Goal: Information Seeking & Learning: Learn about a topic

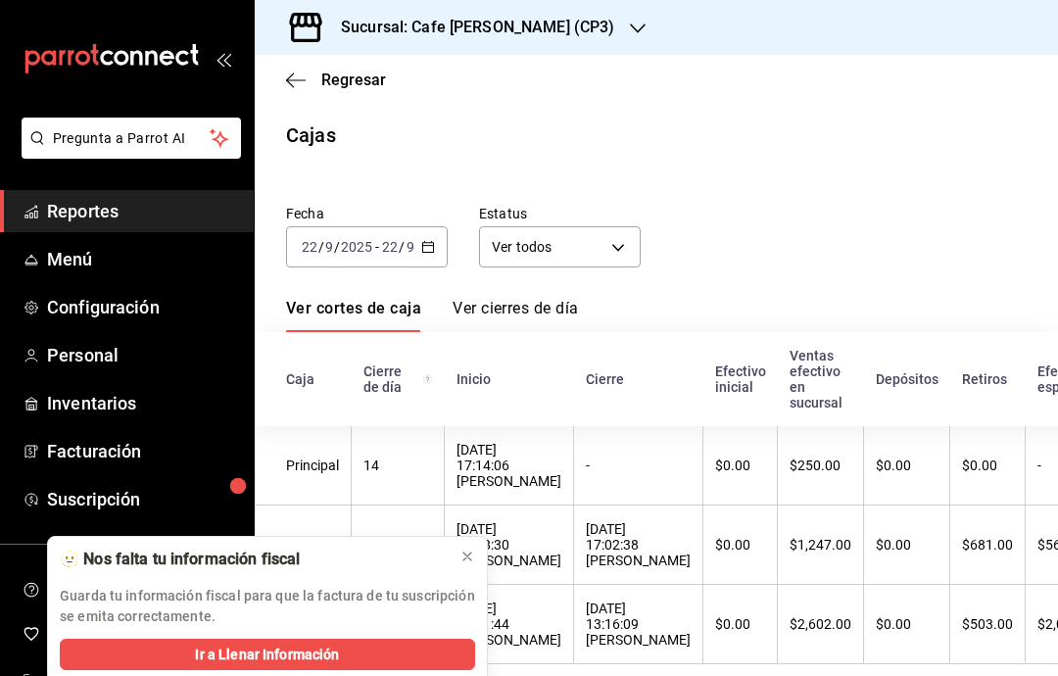
click at [292, 92] on div "Regresar" at bounding box center [656, 80] width 803 height 50
click at [292, 76] on icon "button" at bounding box center [296, 80] width 20 height 18
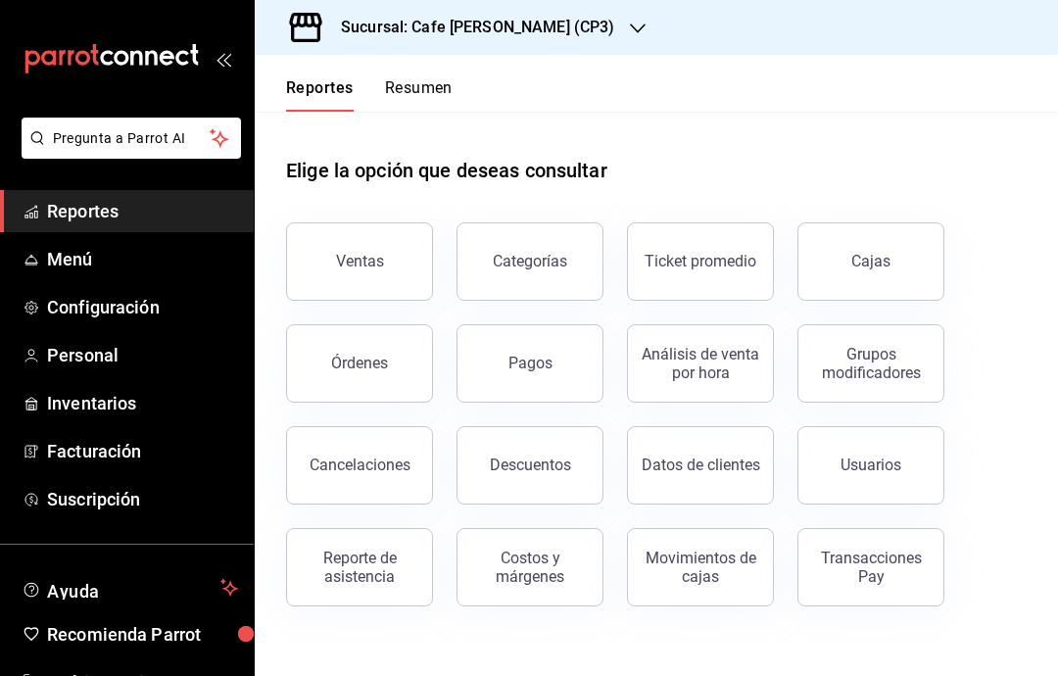
click at [378, 257] on div "Ventas" at bounding box center [360, 261] width 48 height 19
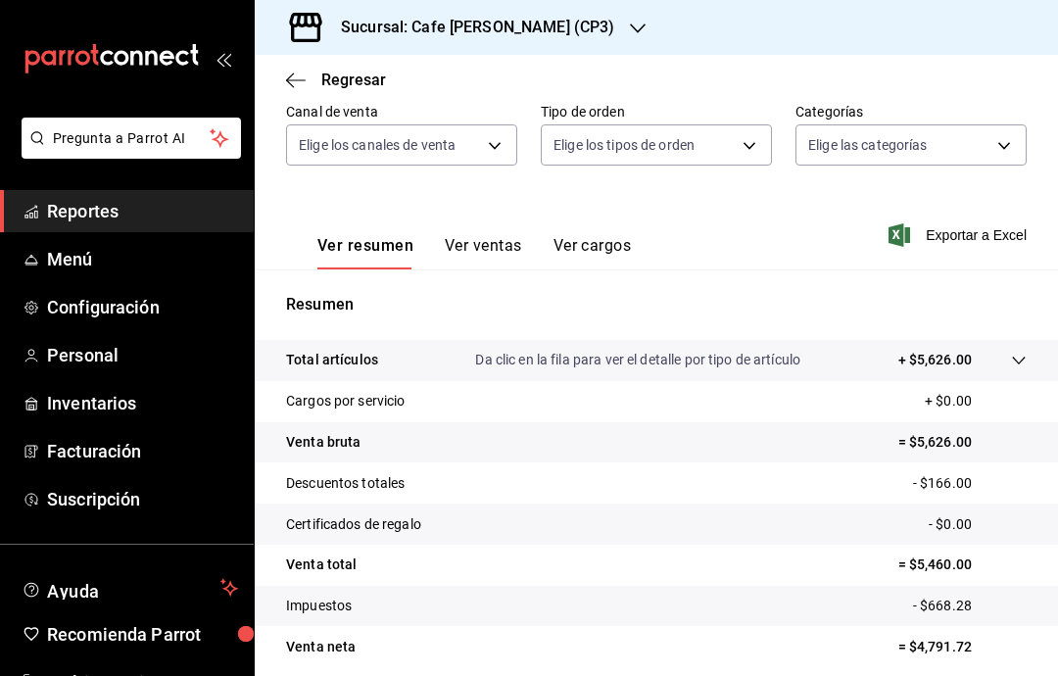
scroll to position [184, 0]
click at [987, 152] on body "Pregunta a Parrot AI Reportes Menú Configuración Personal Inventarios Facturaci…" at bounding box center [529, 338] width 1058 height 676
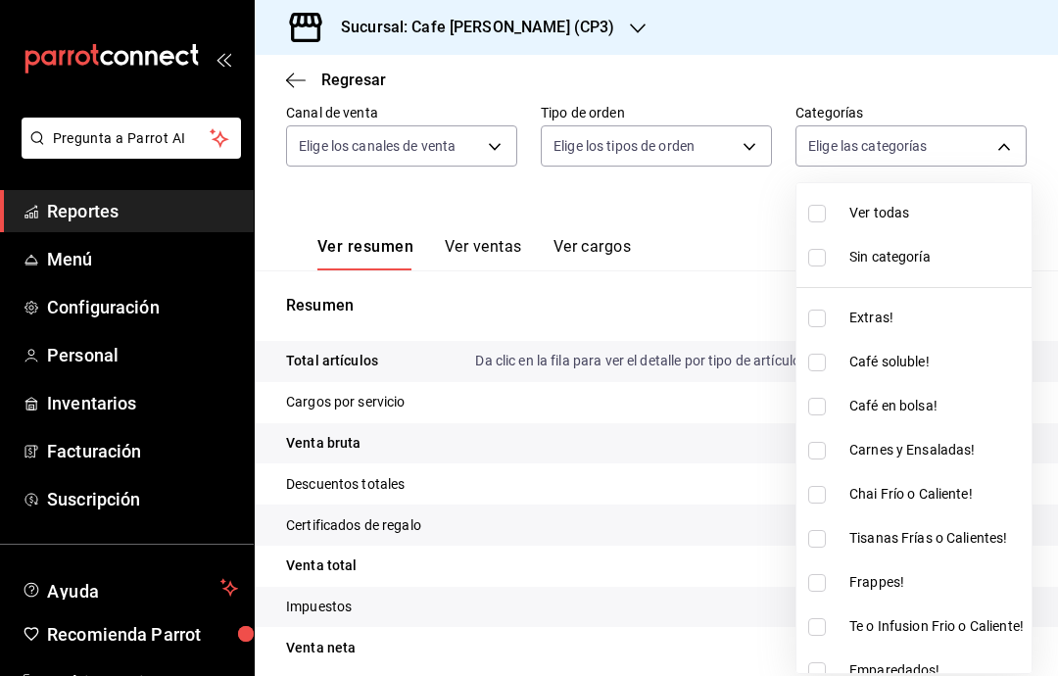
click at [751, 143] on div at bounding box center [529, 338] width 1058 height 676
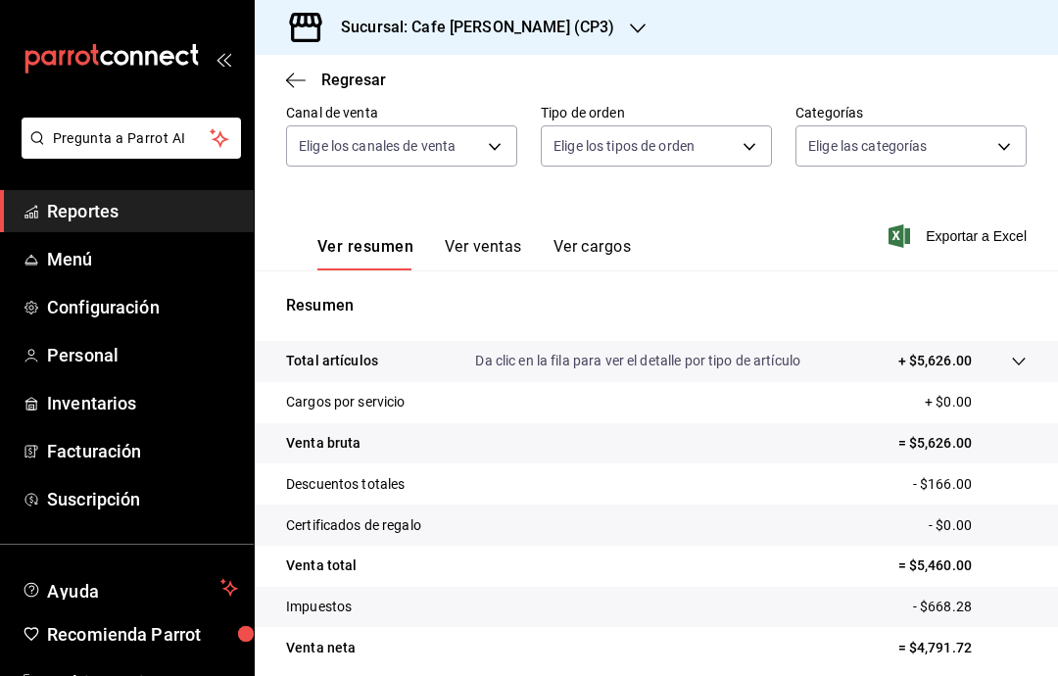
click at [739, 141] on body "Pregunta a Parrot AI Reportes Menú Configuración Personal Inventarios Facturaci…" at bounding box center [529, 338] width 1058 height 676
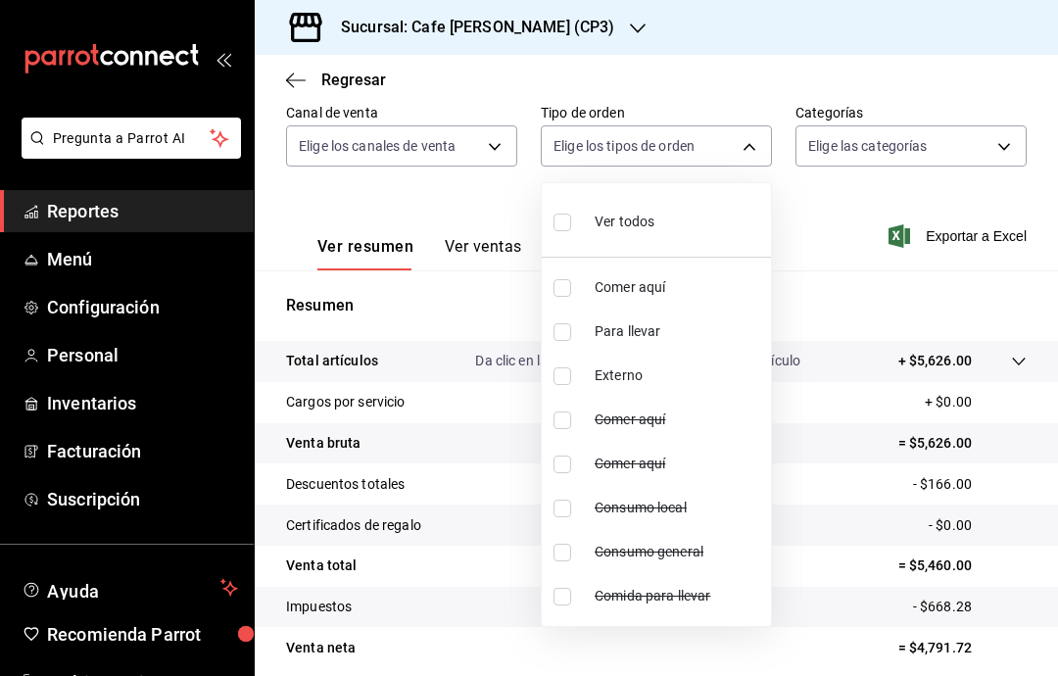
click at [545, 232] on li "Ver todos" at bounding box center [656, 220] width 229 height 58
type input "b6d69fa6-8bdb-43aa-98cd-a7664cdb062b,0192c32a-f6f7-4e90-9b3c-67a5d4ccc4b7,EXTER…"
checkbox input "true"
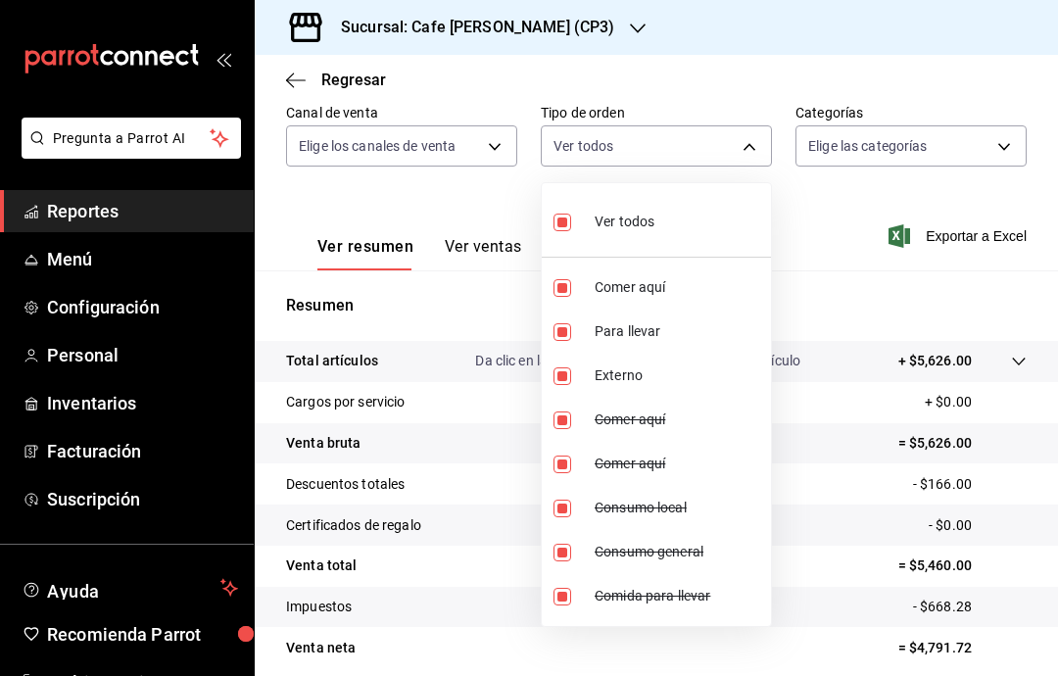
checkbox input "true"
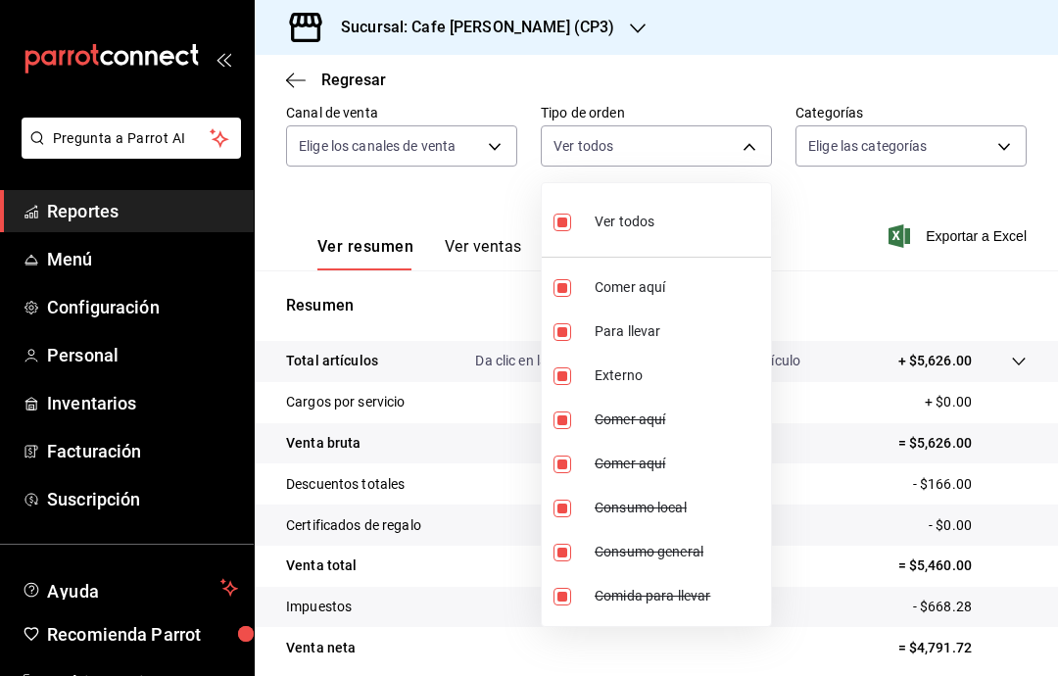
checkbox input "true"
click at [915, 265] on div at bounding box center [529, 338] width 1058 height 676
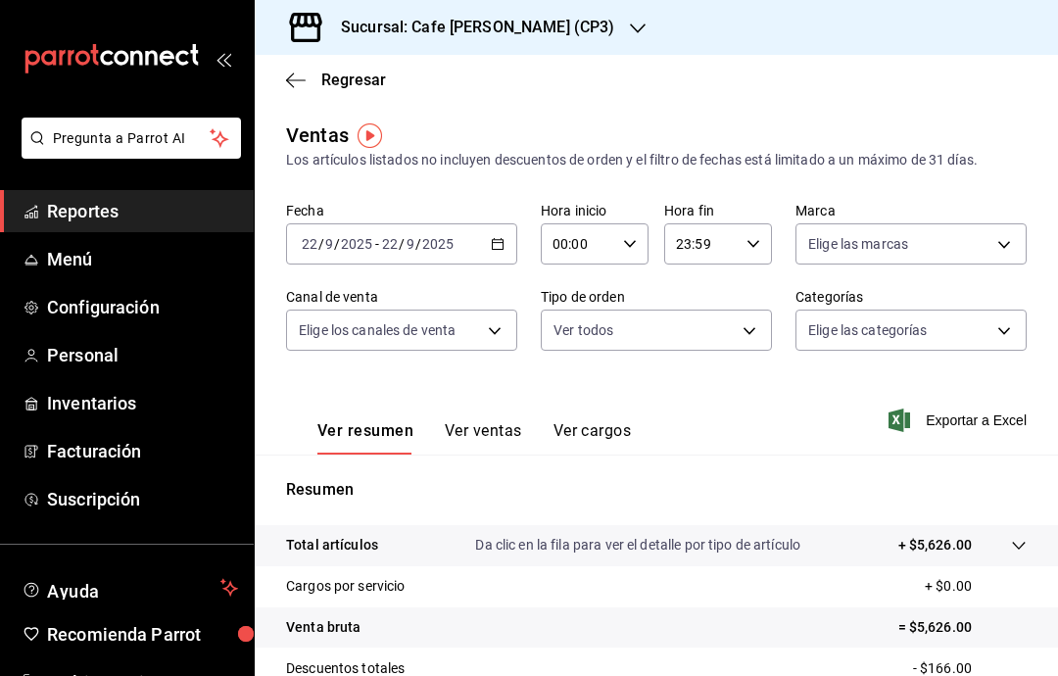
click at [308, 71] on span "Regresar" at bounding box center [336, 80] width 100 height 19
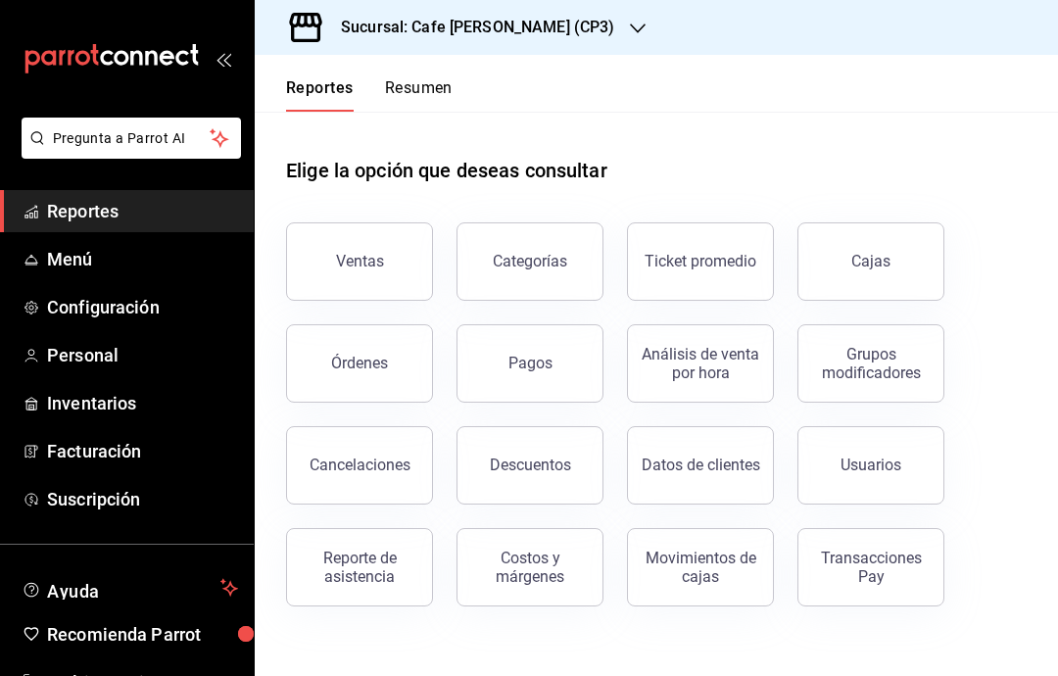
click at [403, 360] on button "Órdenes" at bounding box center [359, 363] width 147 height 78
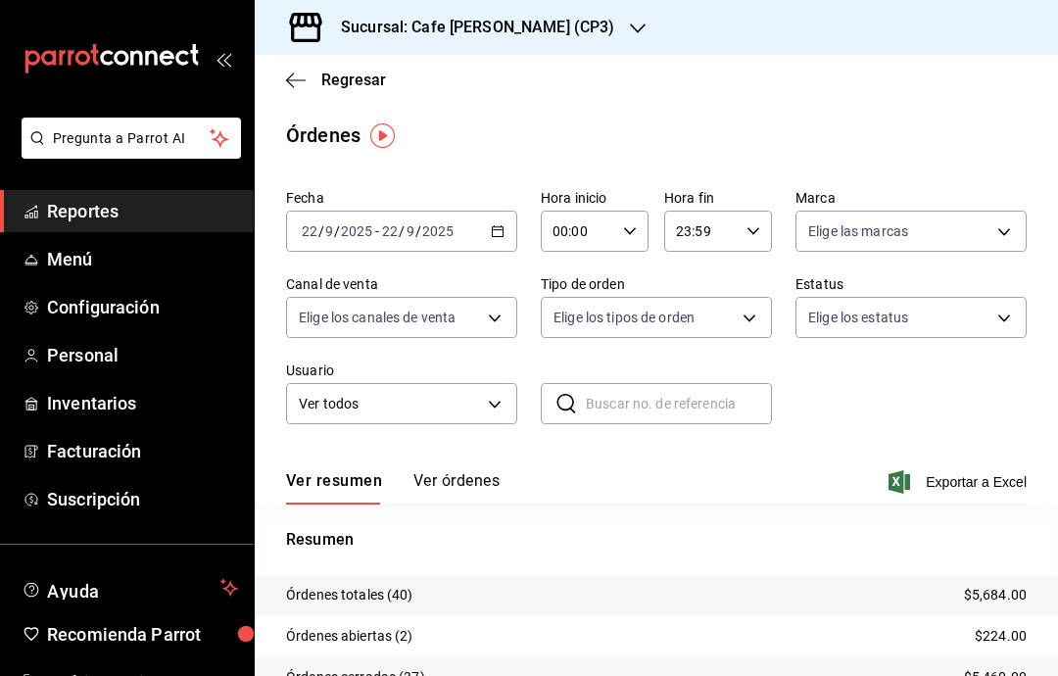
click at [469, 481] on button "Ver órdenes" at bounding box center [456, 487] width 86 height 33
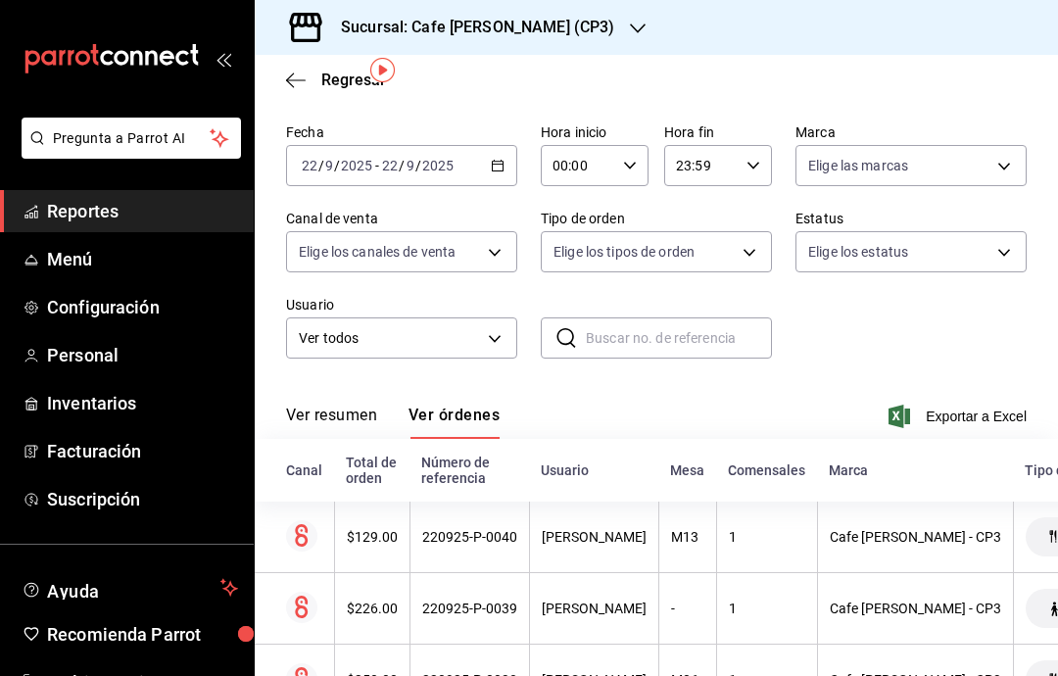
click at [485, 549] on th "220925-P-0040" at bounding box center [468, 536] width 119 height 71
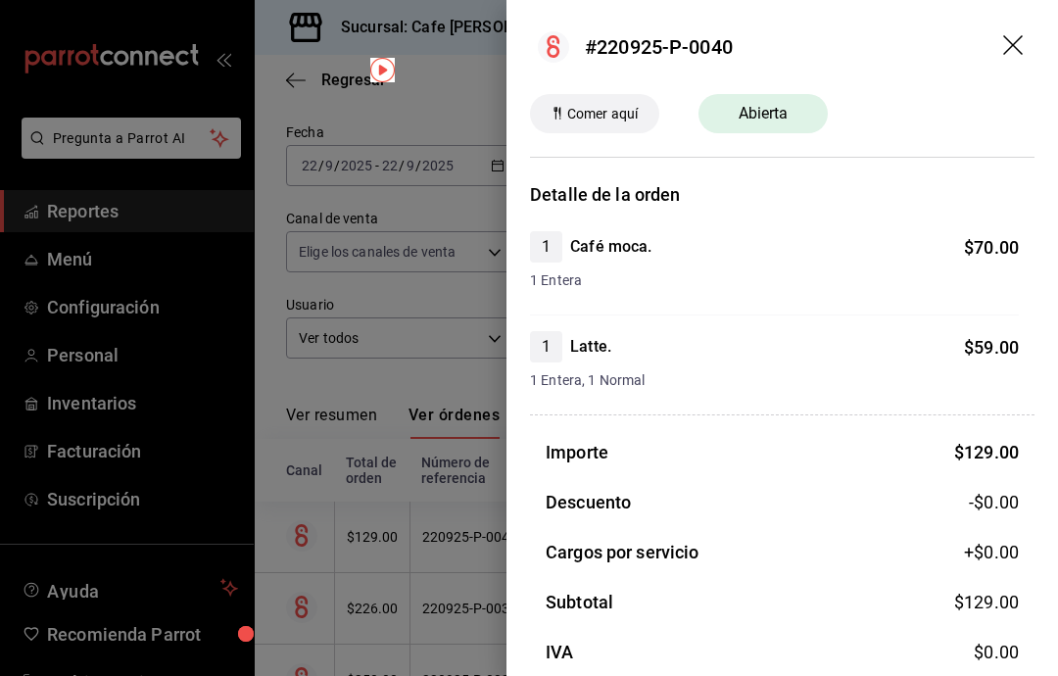
click at [382, 325] on div at bounding box center [529, 338] width 1058 height 676
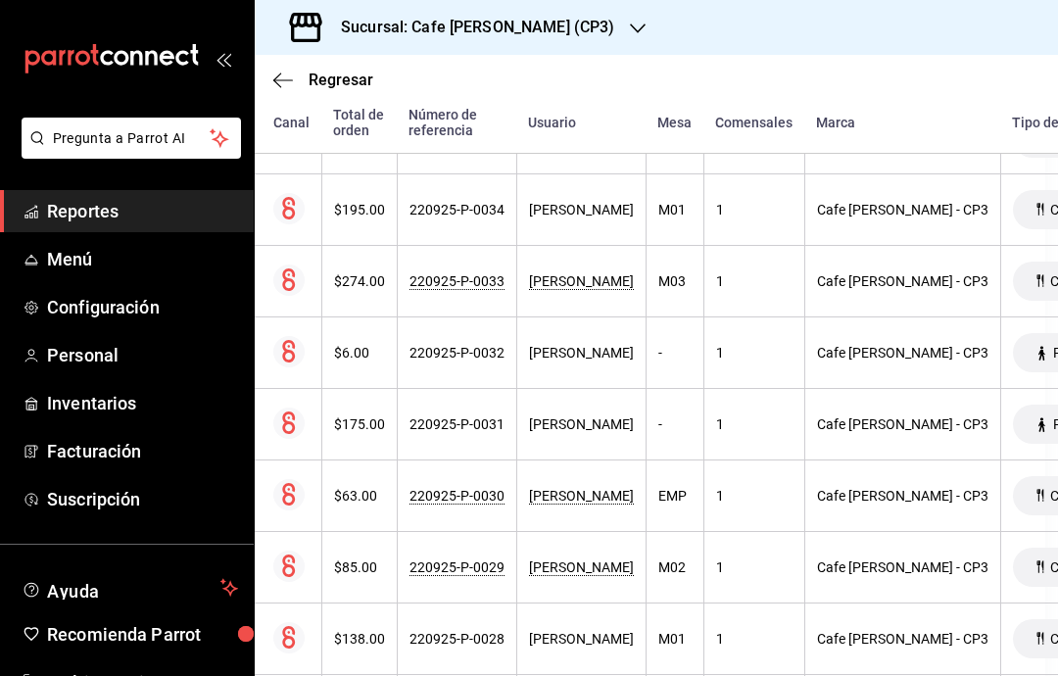
scroll to position [858, 14]
click at [460, 498] on div "220925-P-0030" at bounding box center [455, 496] width 95 height 16
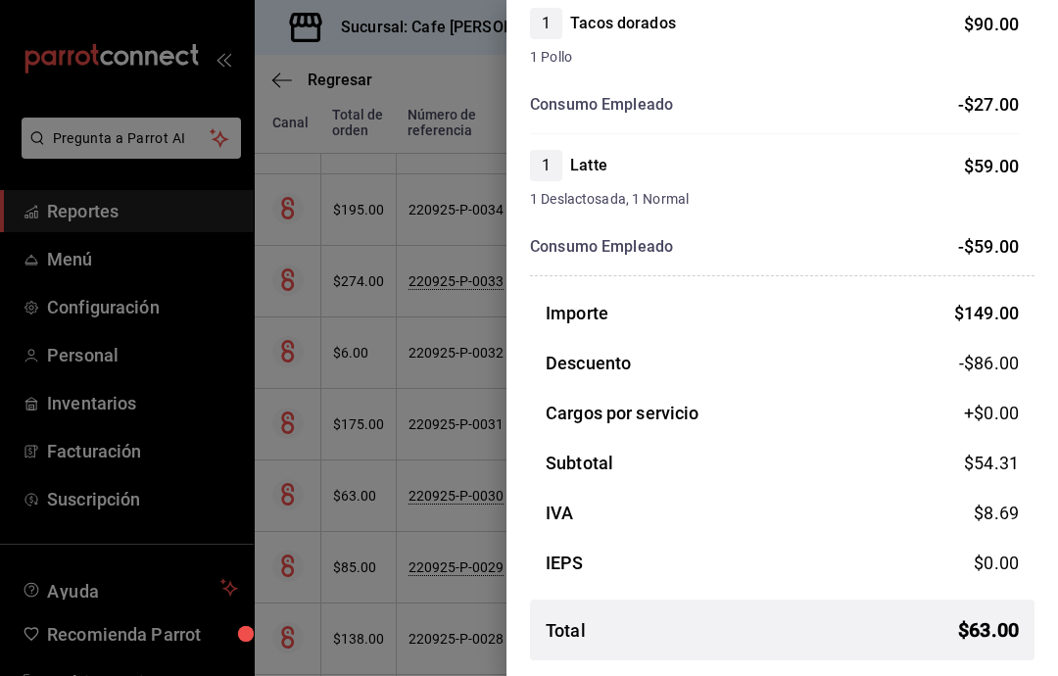
scroll to position [223, 0]
click at [195, 24] on div at bounding box center [529, 338] width 1058 height 676
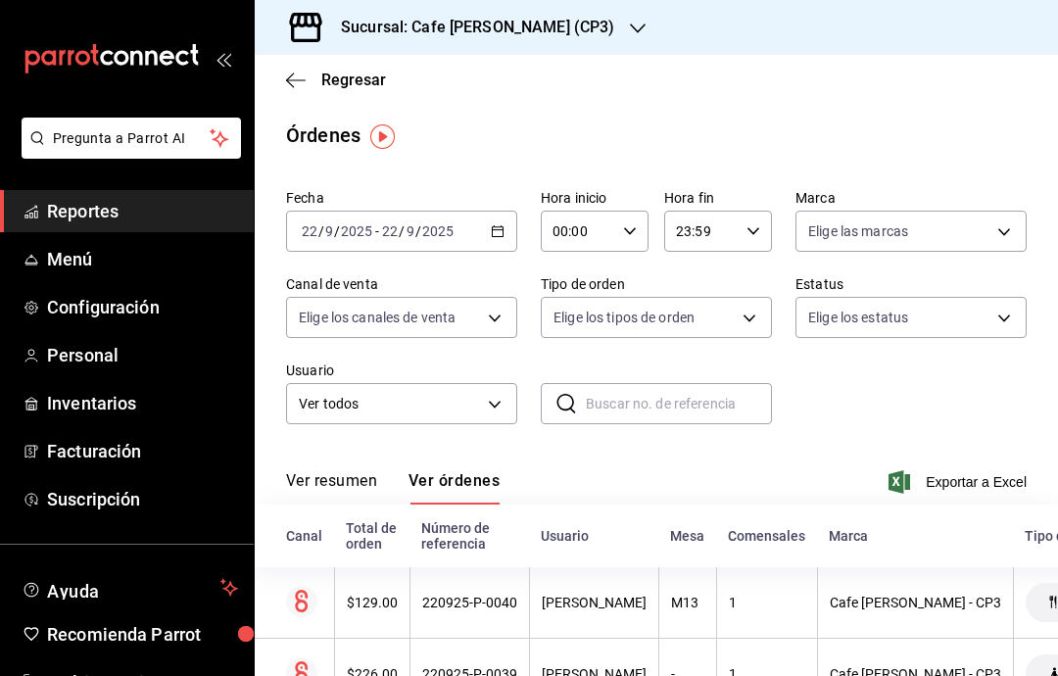
scroll to position [0, 0]
click at [290, 87] on icon "button" at bounding box center [296, 80] width 20 height 18
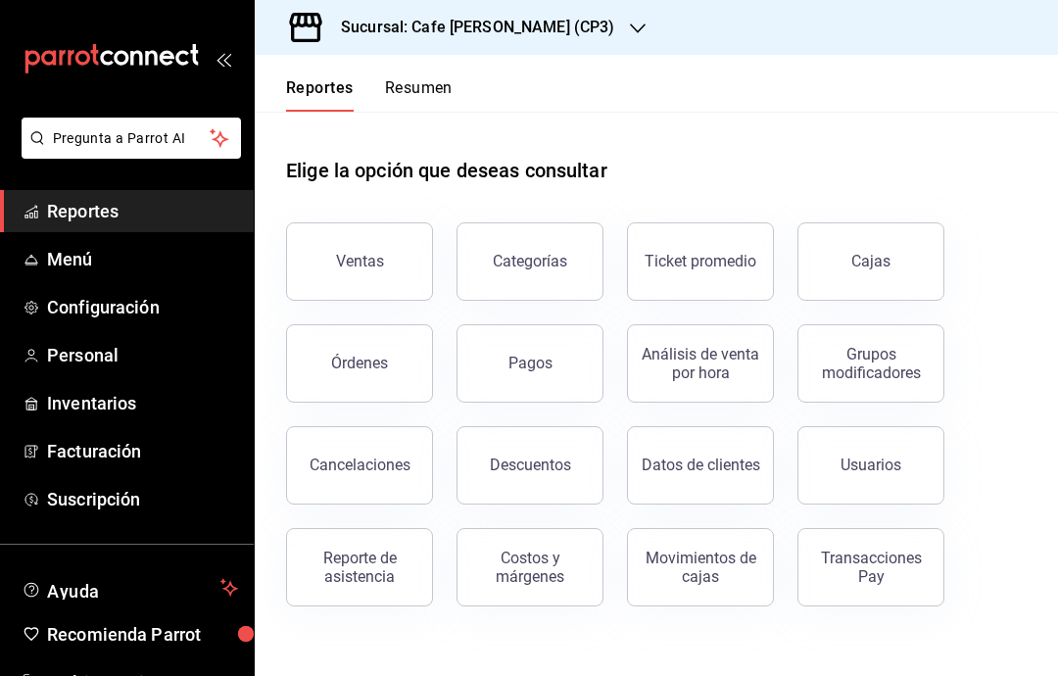
click at [858, 559] on div "Transacciones Pay" at bounding box center [870, 566] width 121 height 37
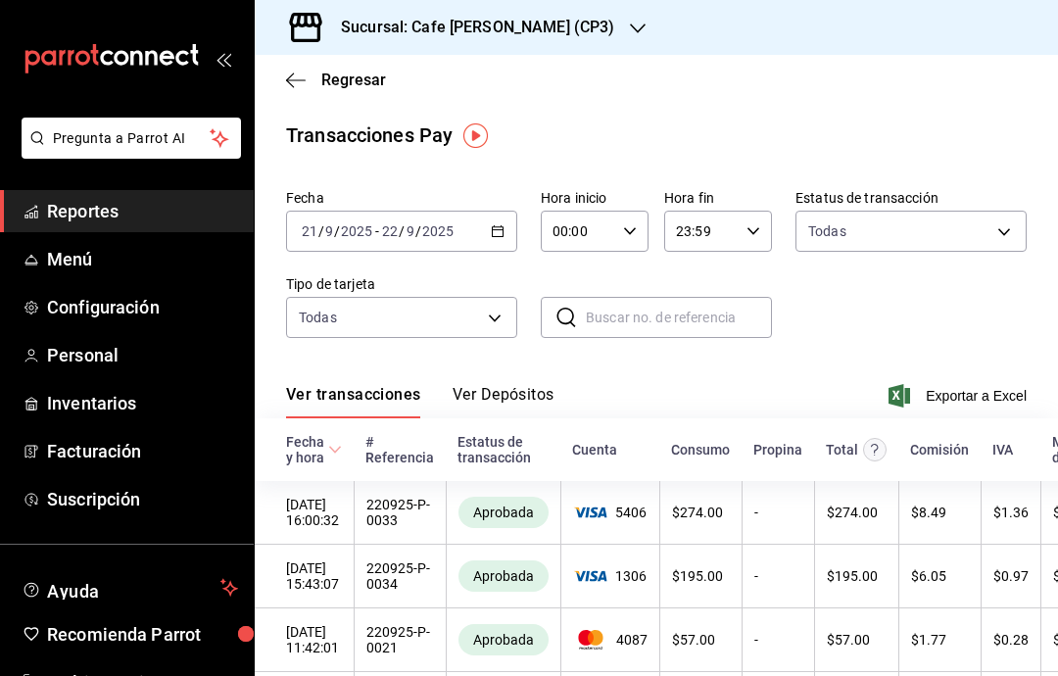
click at [500, 227] on \(Stroke\) "button" at bounding box center [498, 231] width 12 height 11
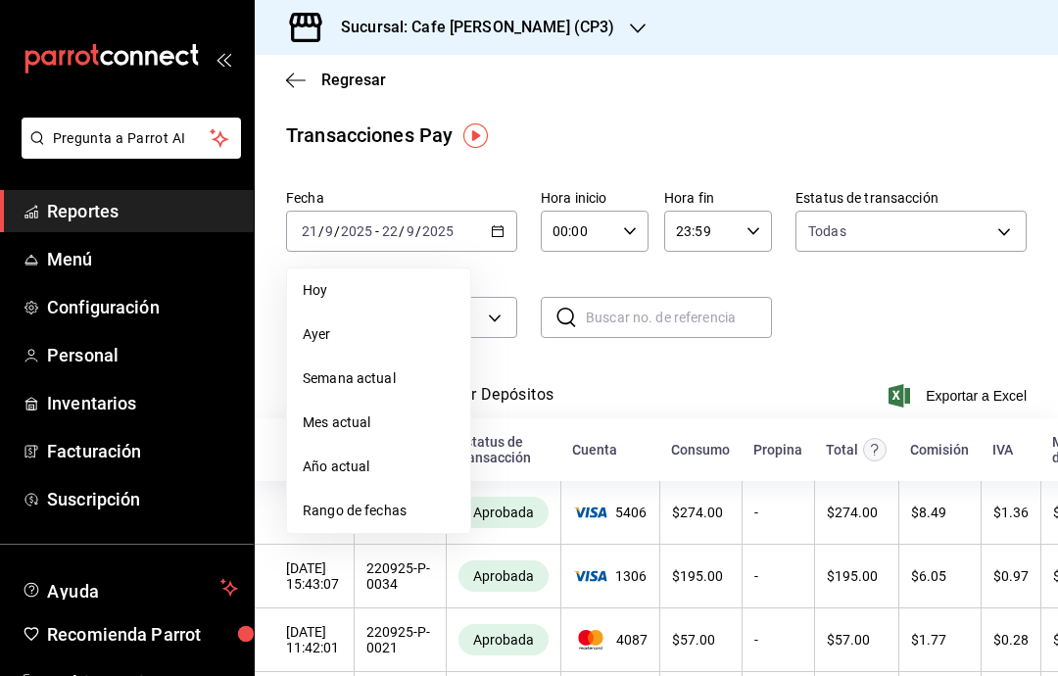
click at [391, 289] on span "Hoy" at bounding box center [379, 290] width 152 height 21
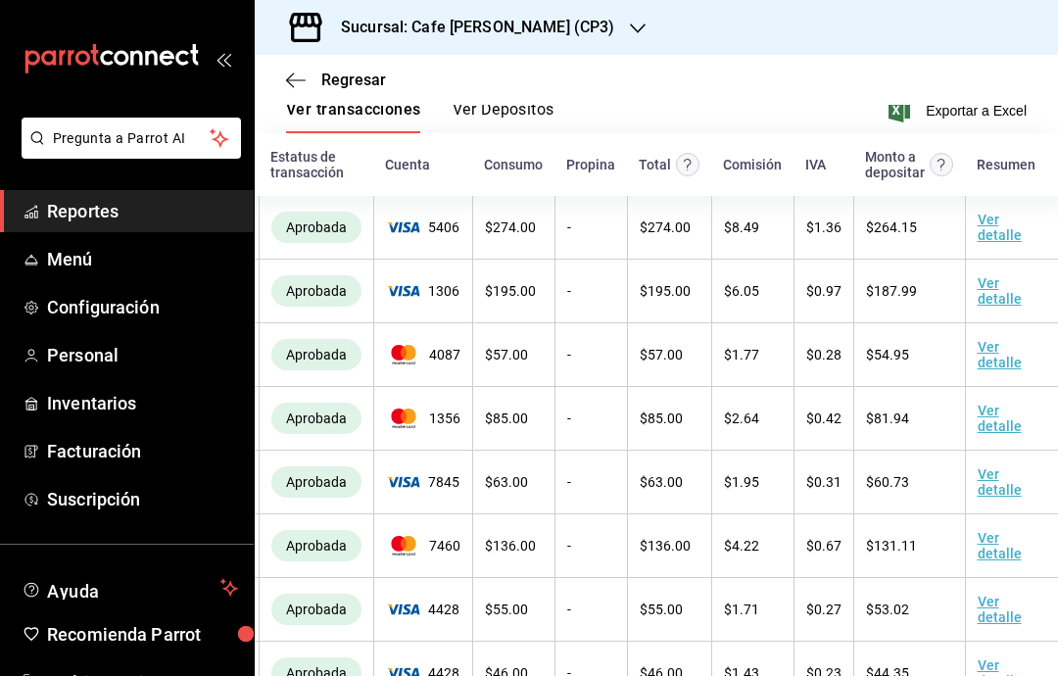
scroll to position [78, 0]
click at [995, 466] on link "Ver detalle" at bounding box center [999, 481] width 44 height 31
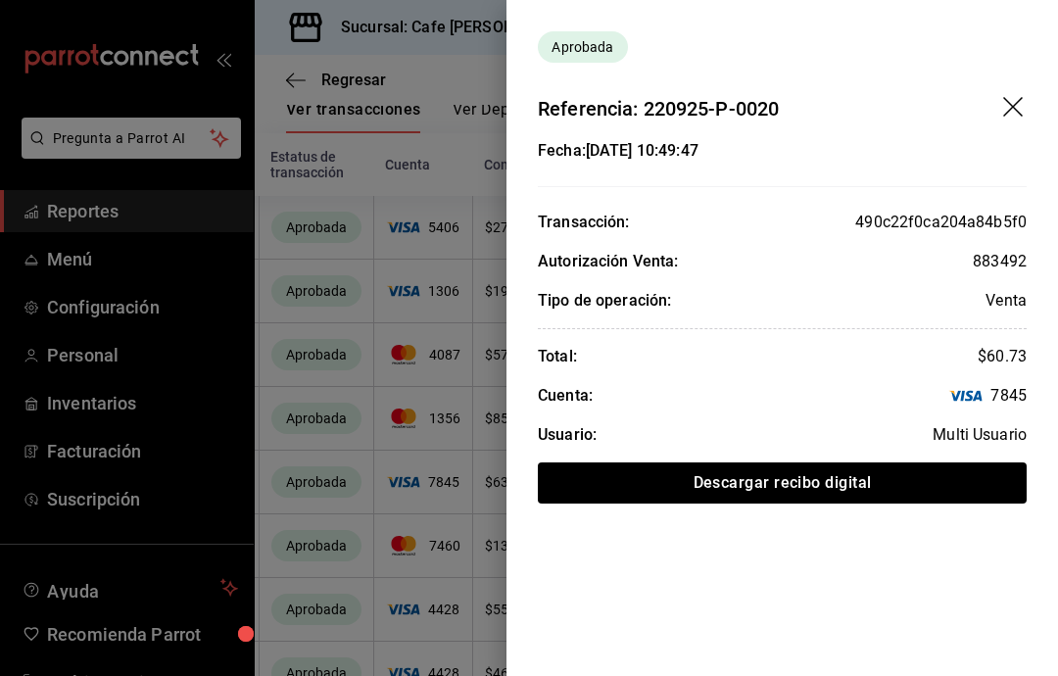
click at [1003, 106] on icon "drag" at bounding box center [1015, 109] width 24 height 24
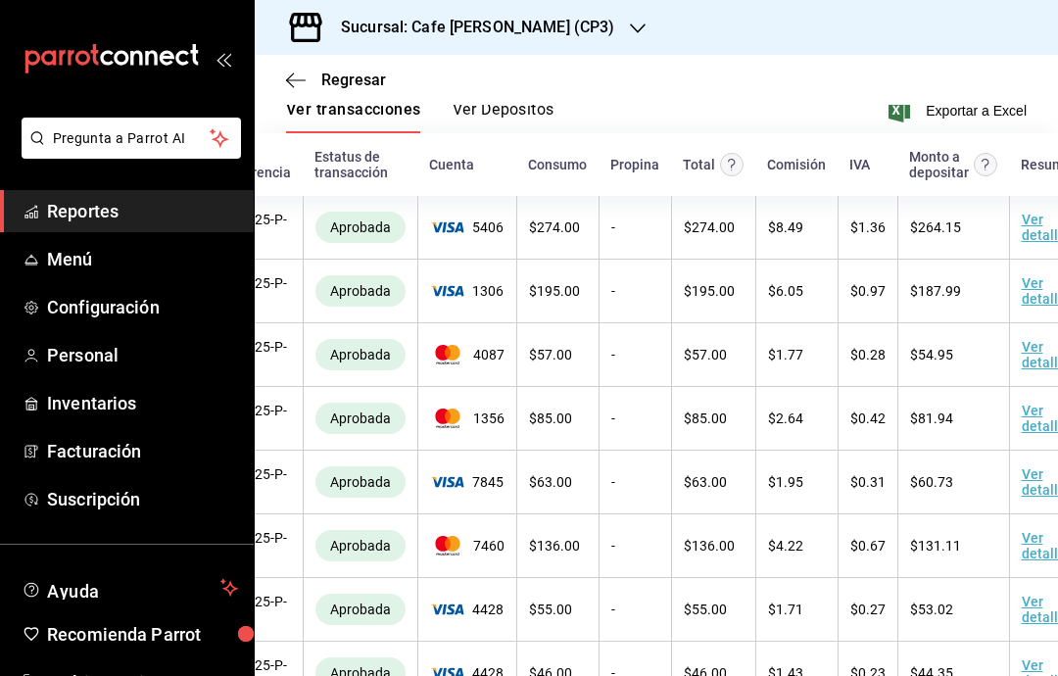
scroll to position [0, 0]
click at [630, 22] on icon "button" at bounding box center [638, 29] width 16 height 16
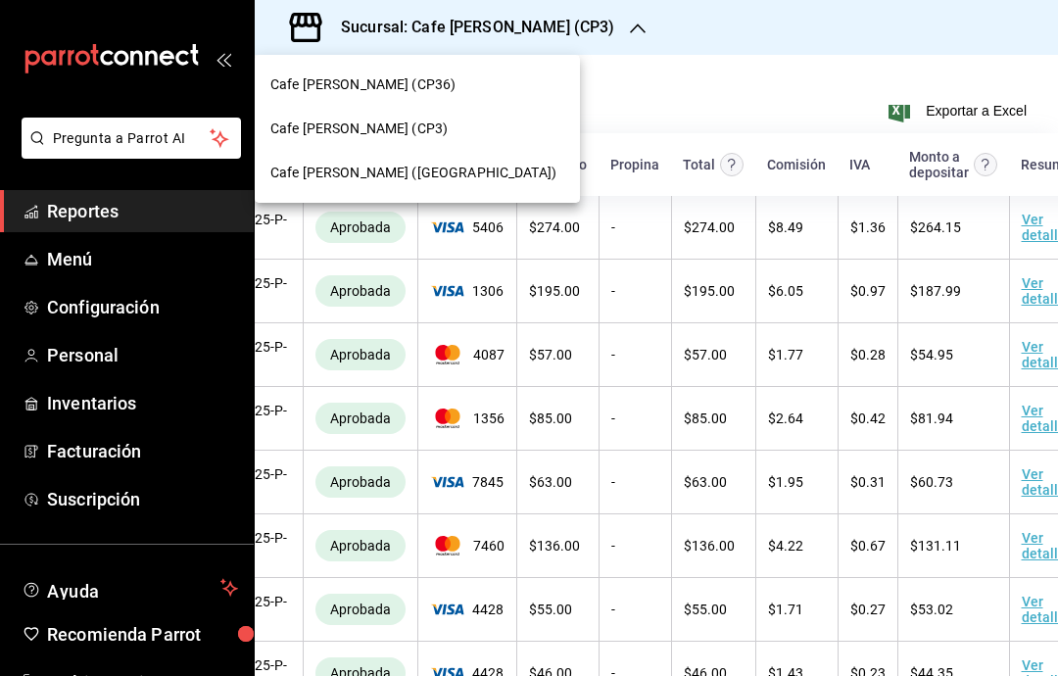
click at [470, 171] on div "Cafe [PERSON_NAME] ([GEOGRAPHIC_DATA])" at bounding box center [417, 173] width 294 height 21
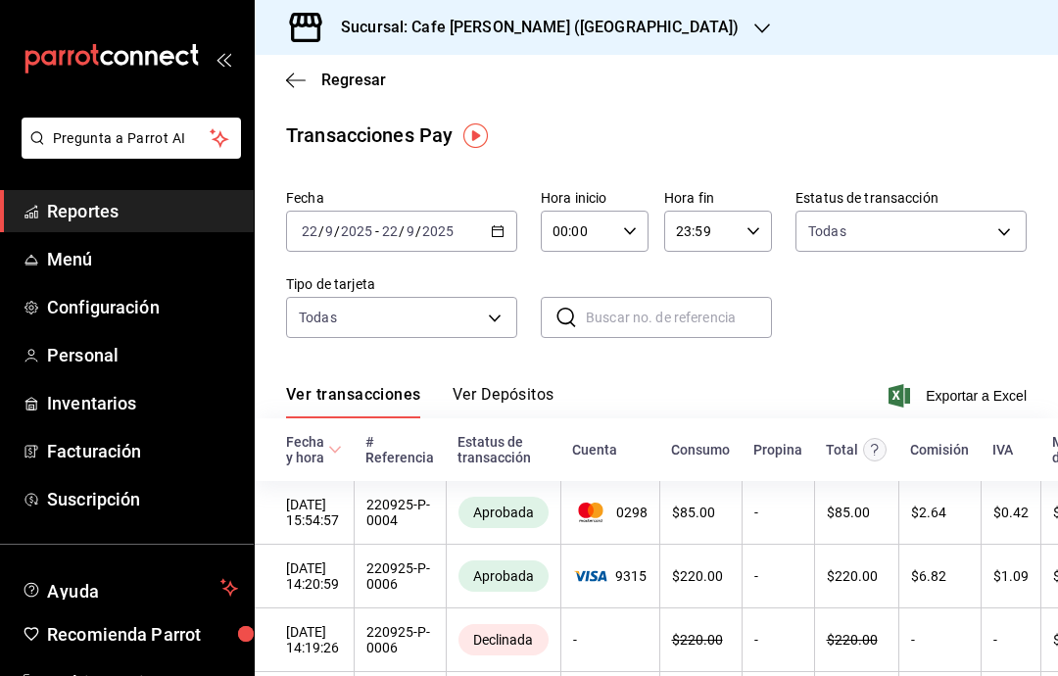
click at [299, 82] on icon "button" at bounding box center [296, 80] width 20 height 18
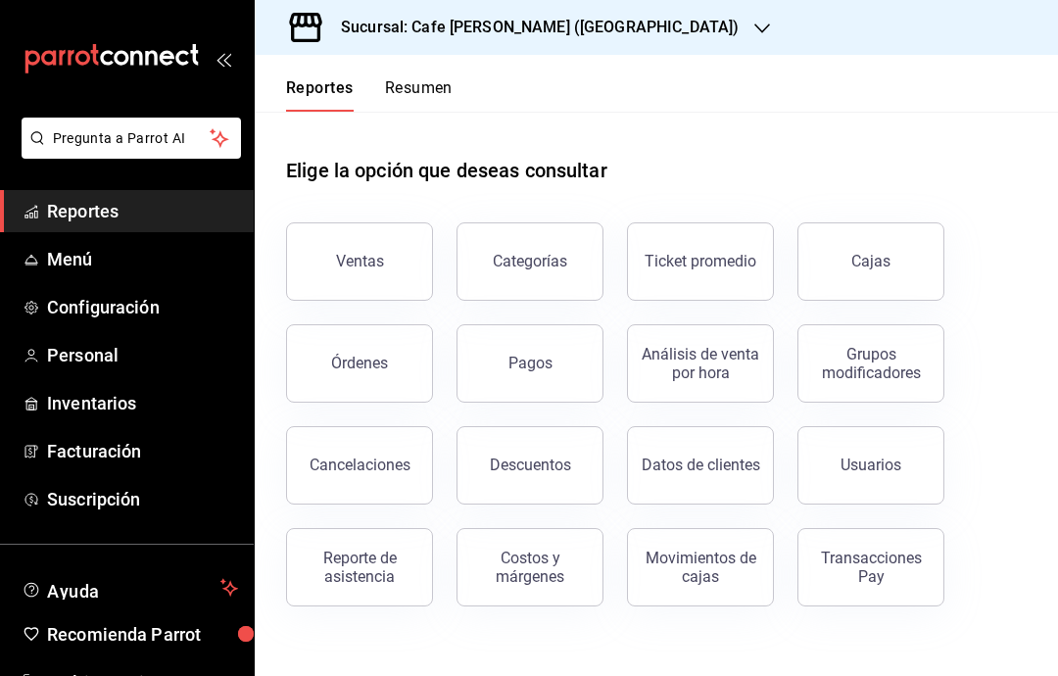
click at [399, 351] on button "Órdenes" at bounding box center [359, 363] width 147 height 78
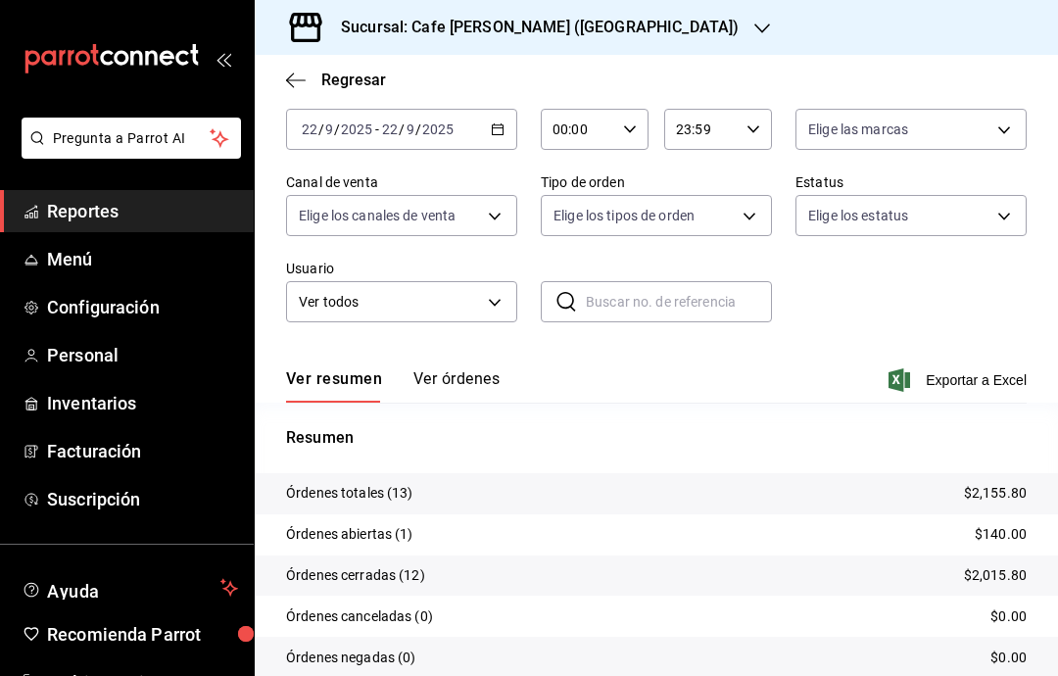
scroll to position [101, 0]
click at [475, 386] on button "Ver órdenes" at bounding box center [456, 386] width 86 height 33
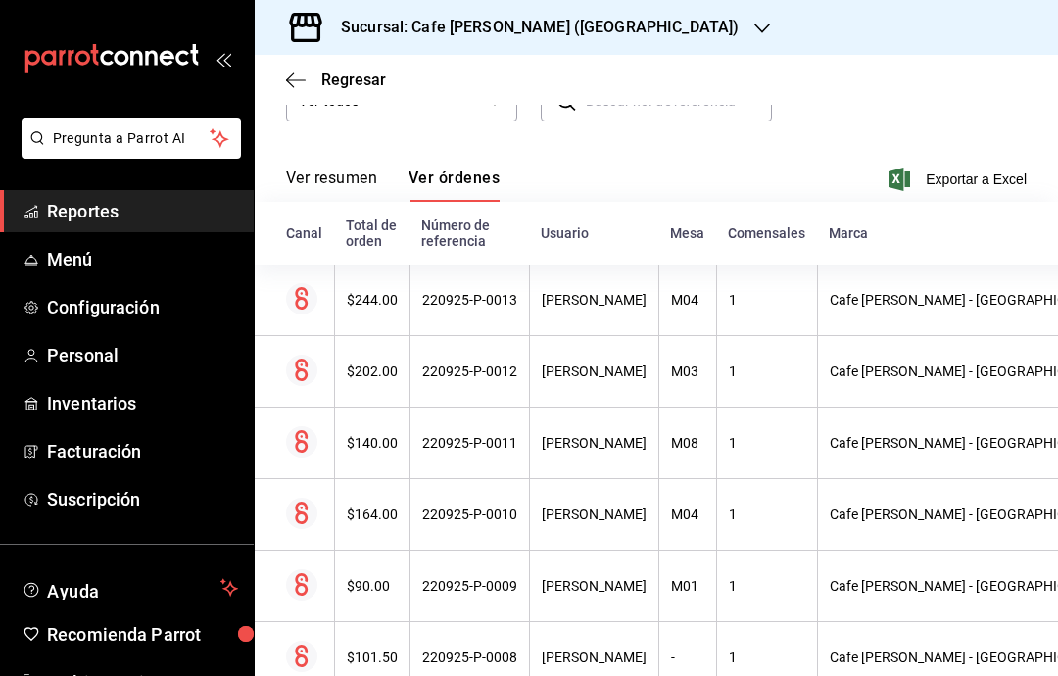
click at [571, 439] on div "[PERSON_NAME]" at bounding box center [594, 443] width 105 height 16
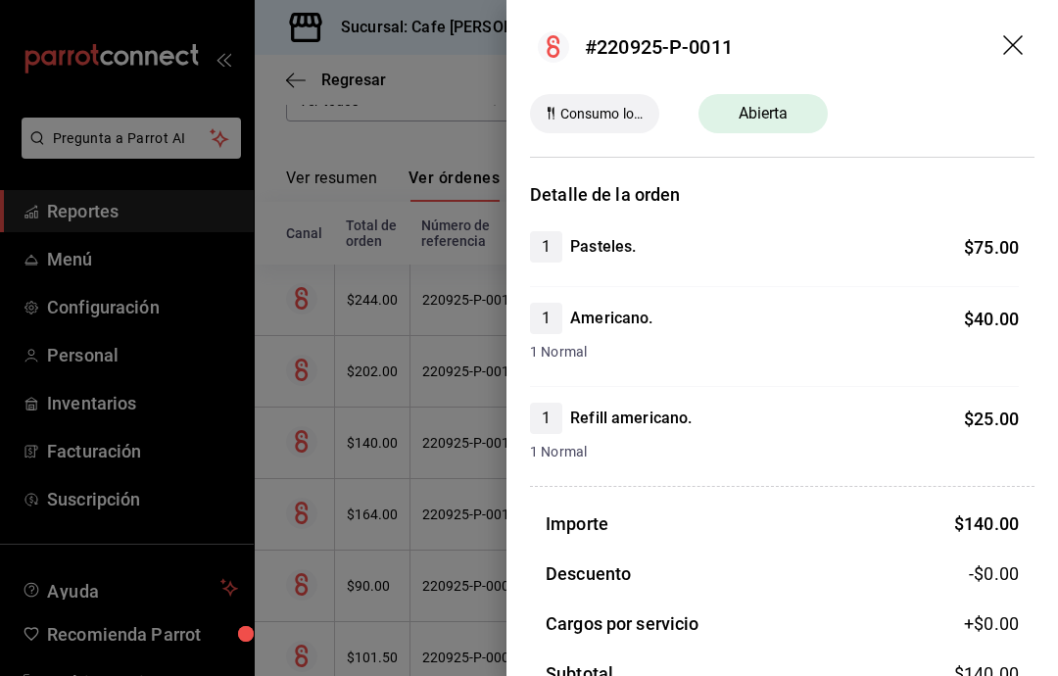
click at [1007, 53] on icon "drag" at bounding box center [1015, 47] width 24 height 24
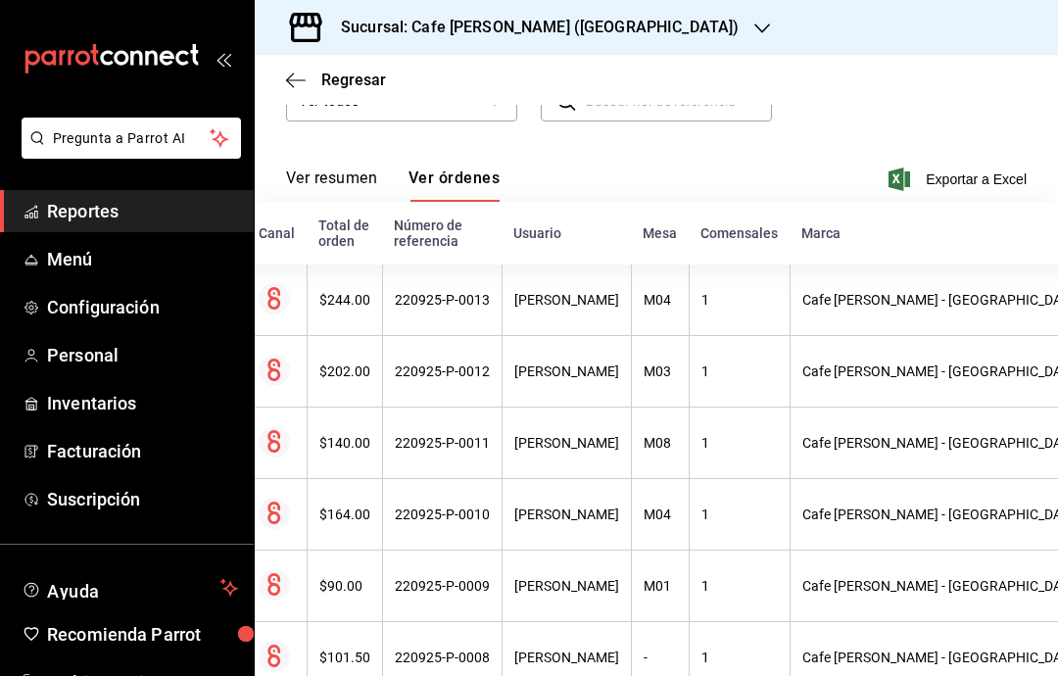
scroll to position [0, 26]
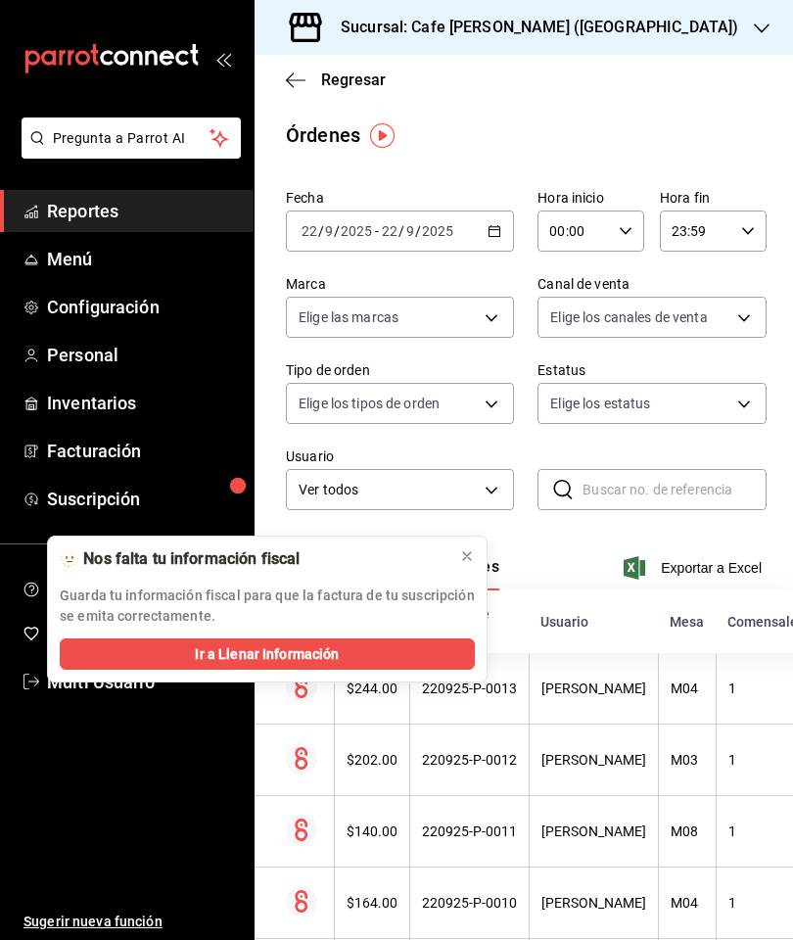
click at [624, 33] on div "Sucursal: Cafe [PERSON_NAME] ([GEOGRAPHIC_DATA])" at bounding box center [523, 27] width 507 height 55
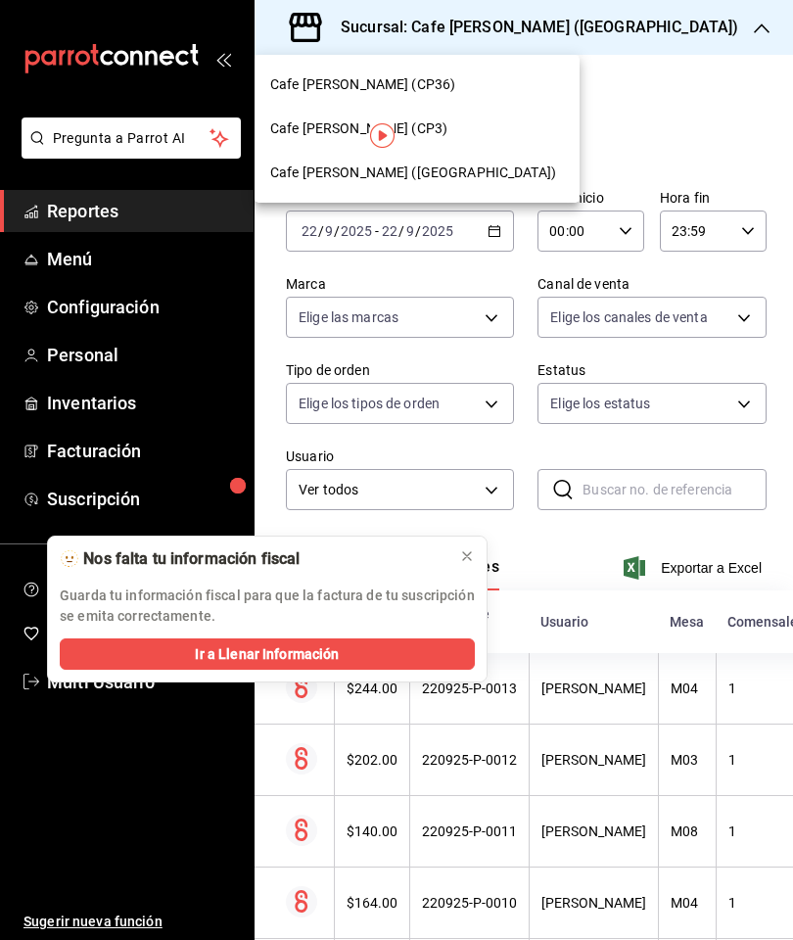
click at [437, 87] on div "Cafe [PERSON_NAME] (CP36)" at bounding box center [417, 84] width 294 height 21
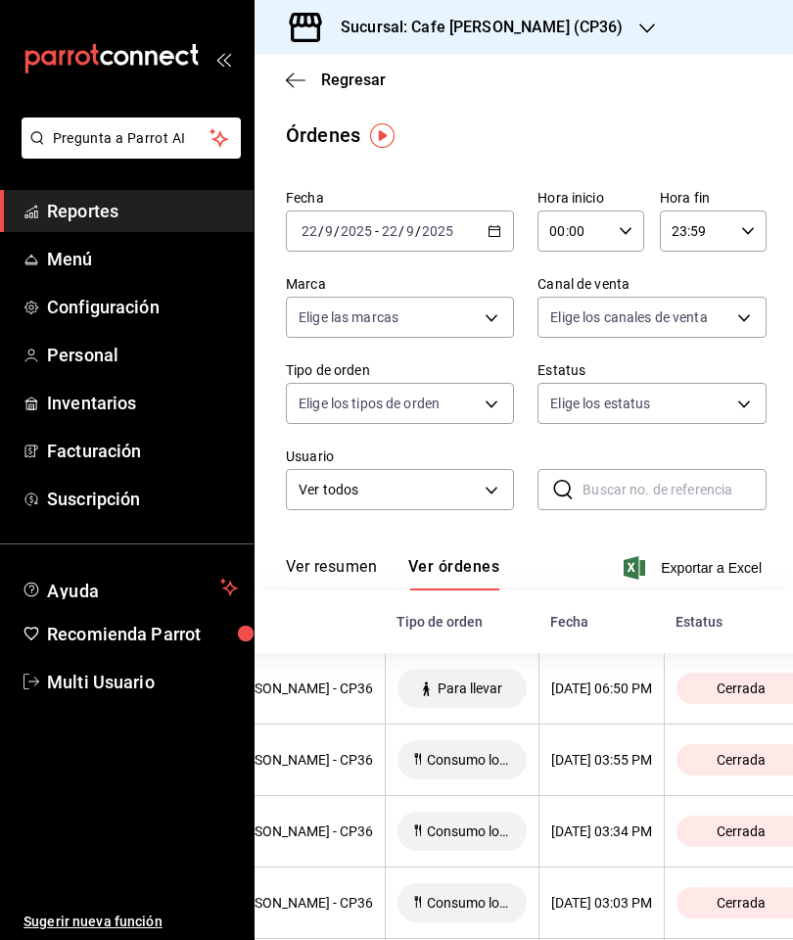
scroll to position [0, 634]
click at [297, 84] on icon "button" at bounding box center [296, 80] width 20 height 18
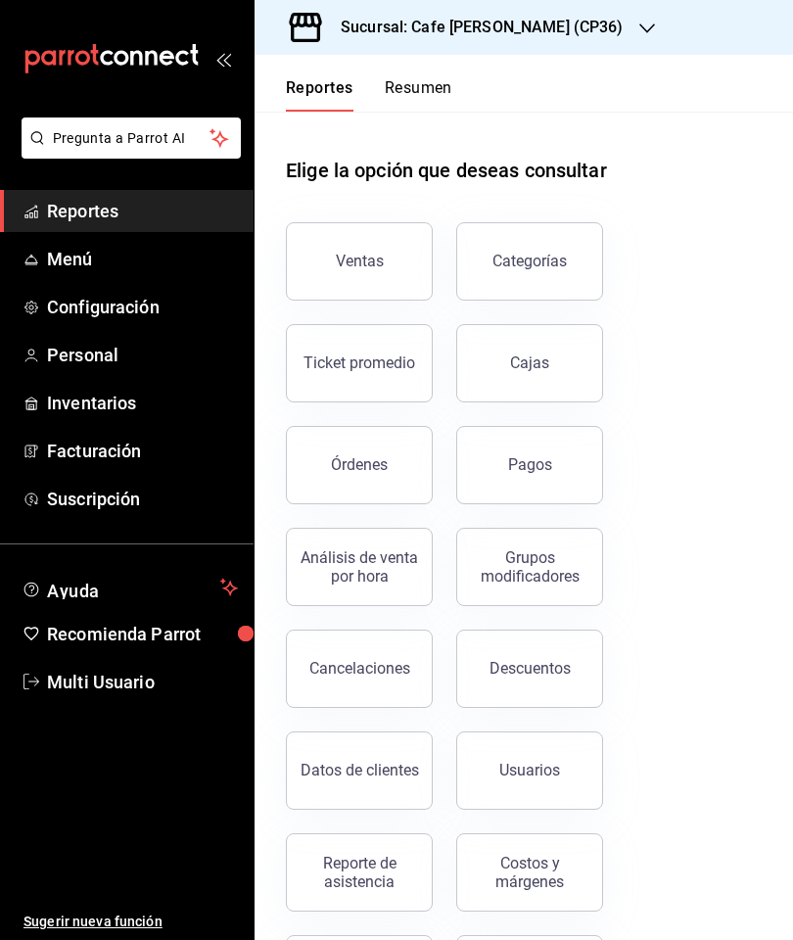
click at [366, 272] on button "Ventas" at bounding box center [359, 261] width 147 height 78
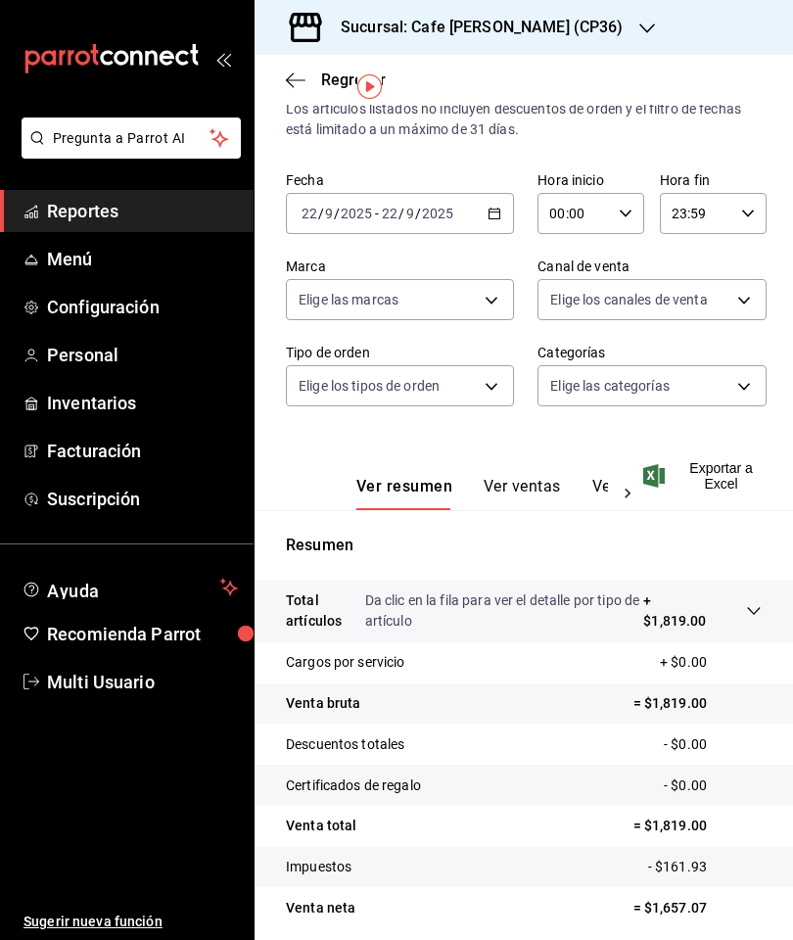
scroll to position [47, 0]
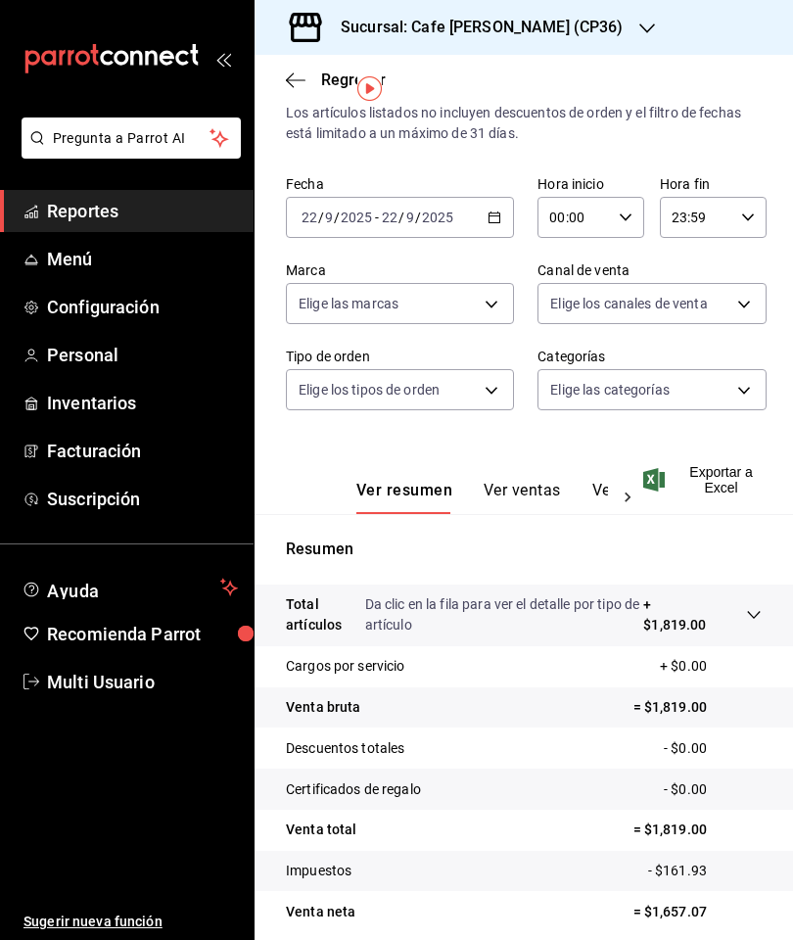
click at [533, 497] on button "Ver ventas" at bounding box center [522, 497] width 77 height 33
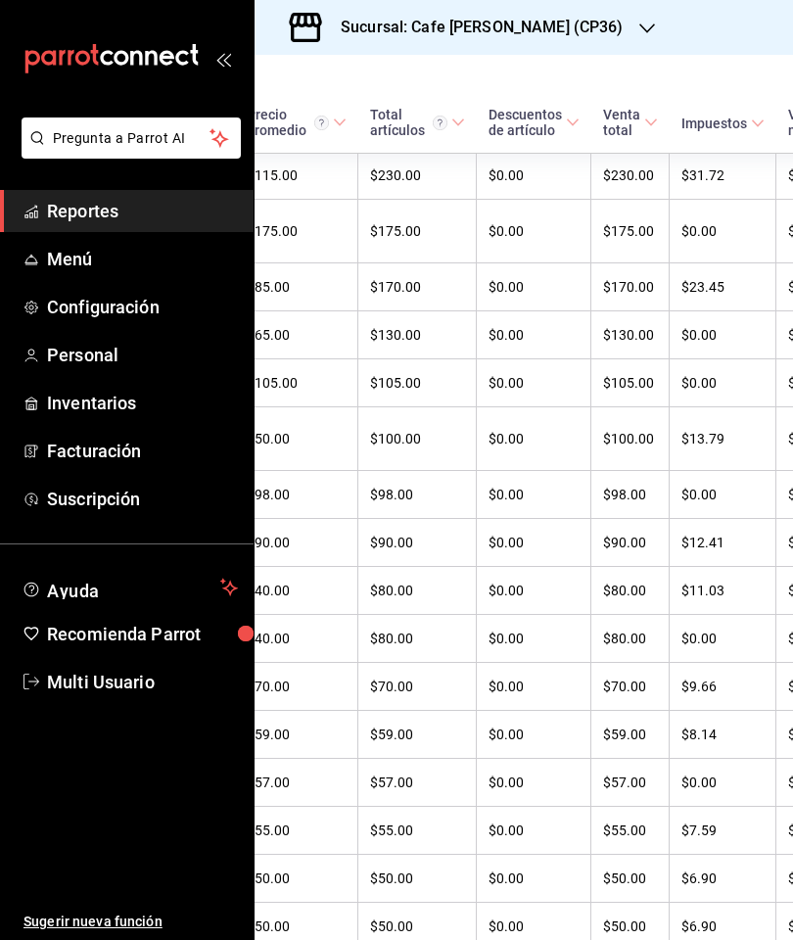
scroll to position [507, 550]
click at [560, 18] on div "Sucursal: Cafe [PERSON_NAME] (CP36)" at bounding box center [466, 27] width 393 height 55
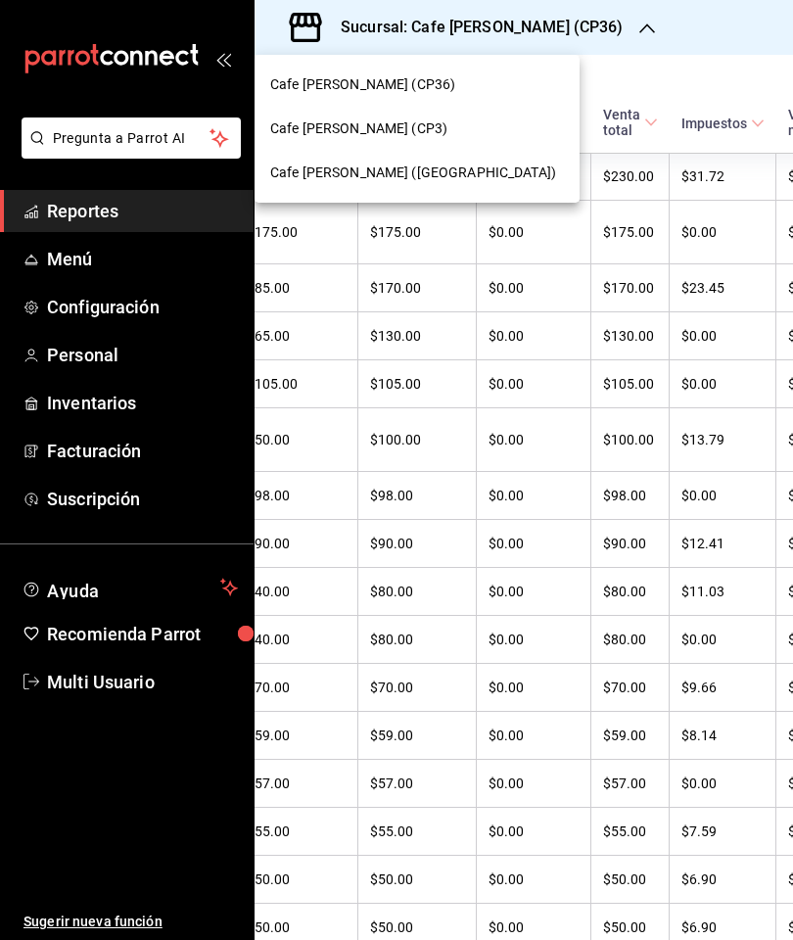
click at [423, 132] on div "Cafe [PERSON_NAME] (CP3)" at bounding box center [417, 129] width 294 height 21
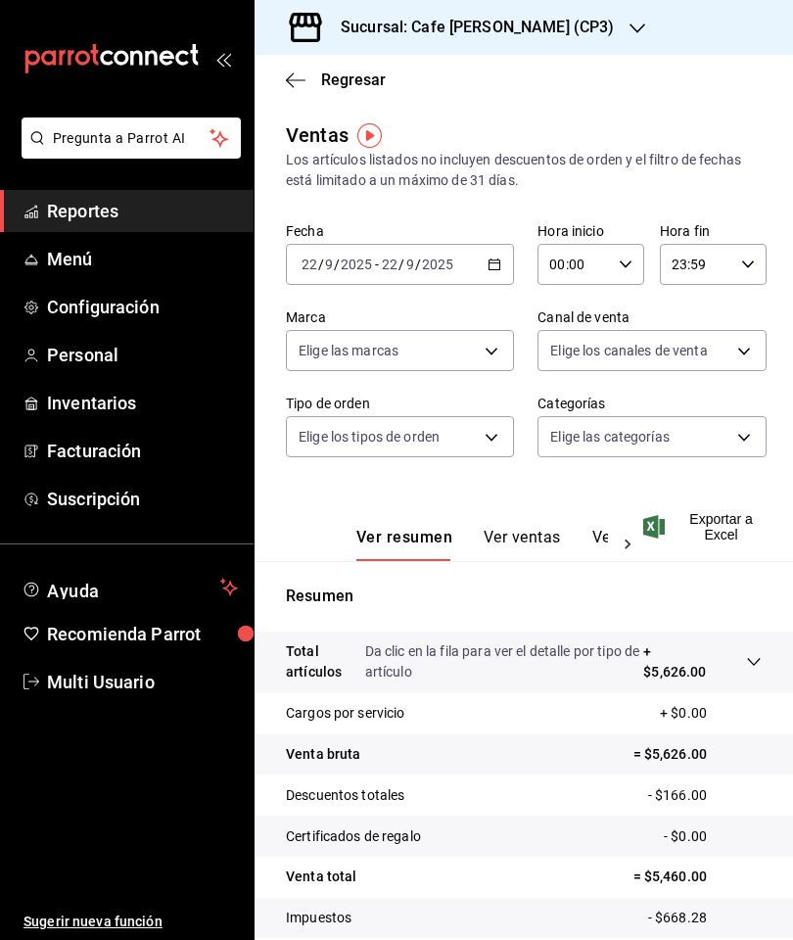
click at [541, 545] on button "Ver ventas" at bounding box center [522, 544] width 77 height 33
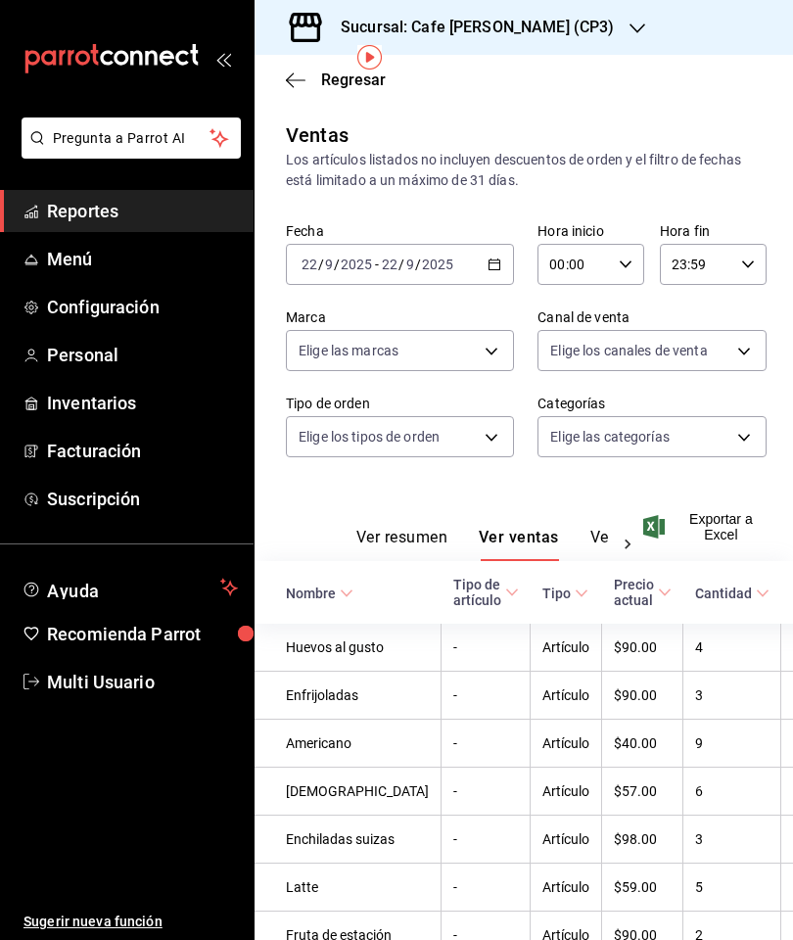
scroll to position [25, 0]
click at [359, 111] on img "button" at bounding box center [369, 110] width 24 height 24
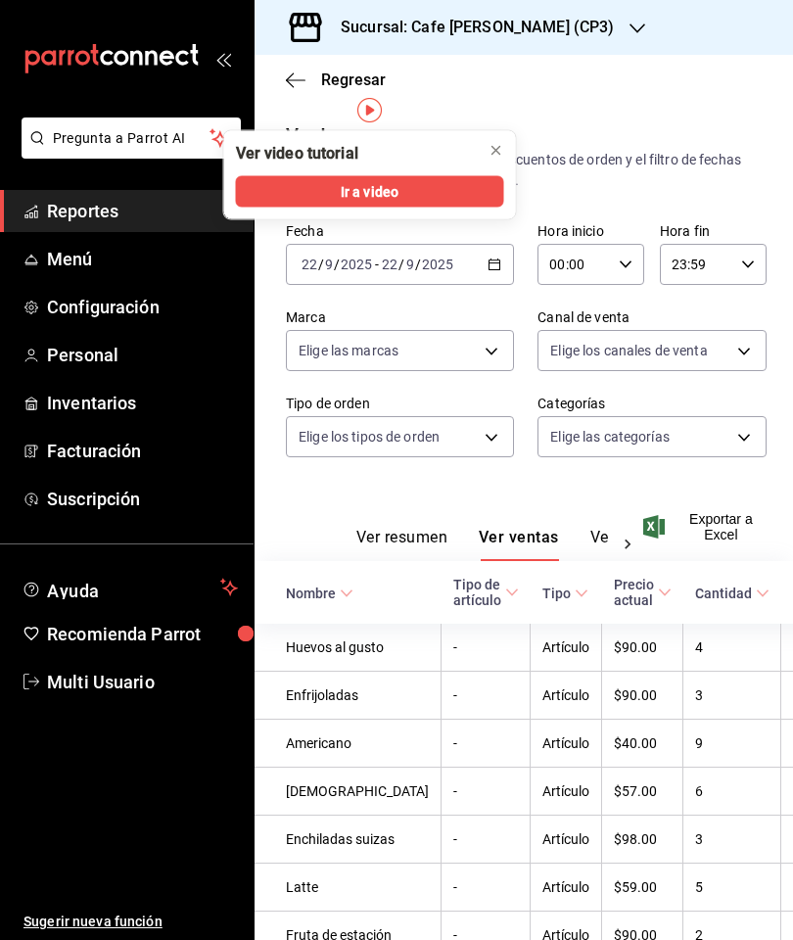
click at [309, 120] on div "Ventas" at bounding box center [317, 134] width 63 height 29
click at [319, 120] on div "Ventas" at bounding box center [317, 134] width 63 height 29
click at [312, 120] on div "Ventas" at bounding box center [317, 134] width 63 height 29
click at [311, 120] on div "Ventas" at bounding box center [317, 134] width 63 height 29
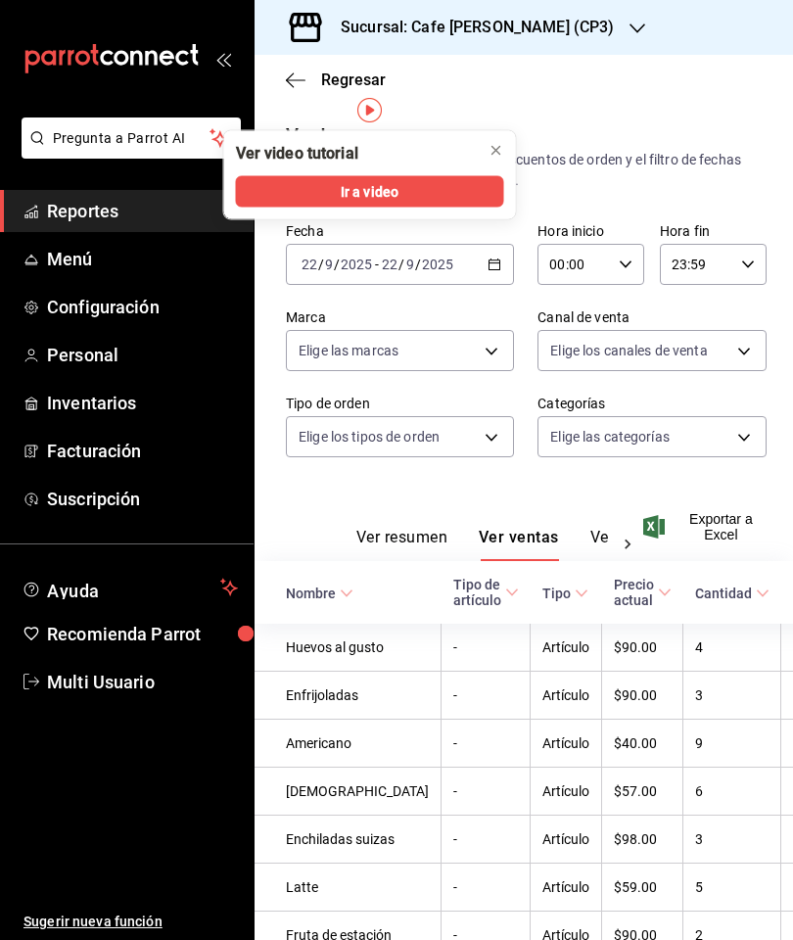
scroll to position [0, 0]
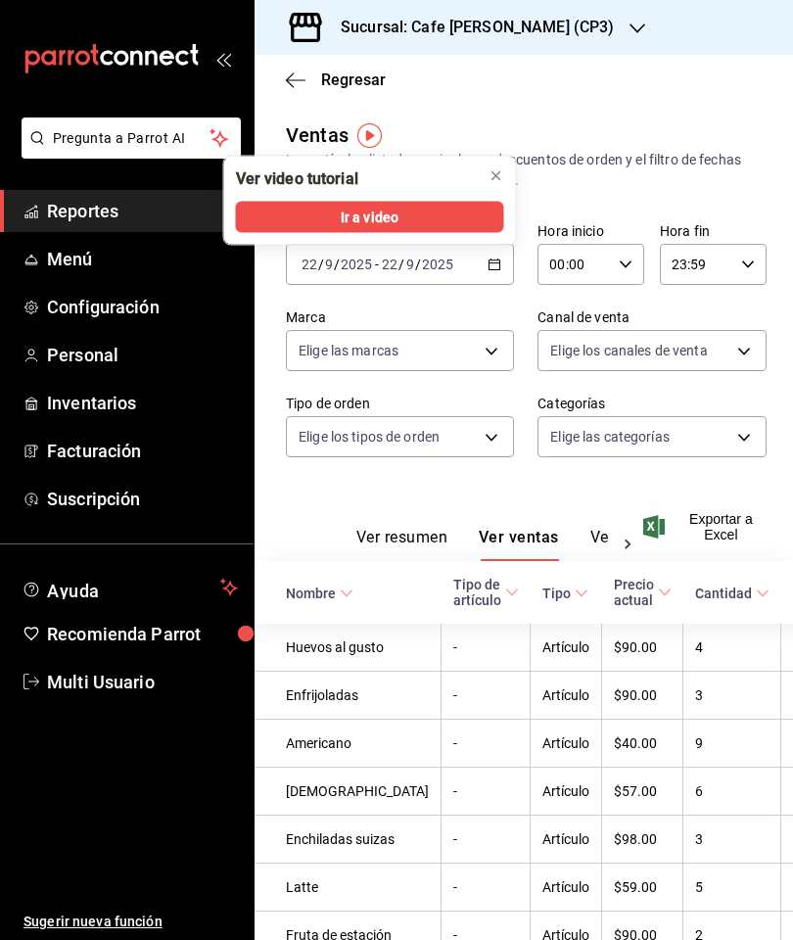
click at [302, 127] on div "Ventas" at bounding box center [317, 134] width 63 height 29
click at [273, 169] on div "Ver video tutorial" at bounding box center [297, 179] width 122 height 22
click at [287, 90] on div "Regresar" at bounding box center [524, 80] width 539 height 50
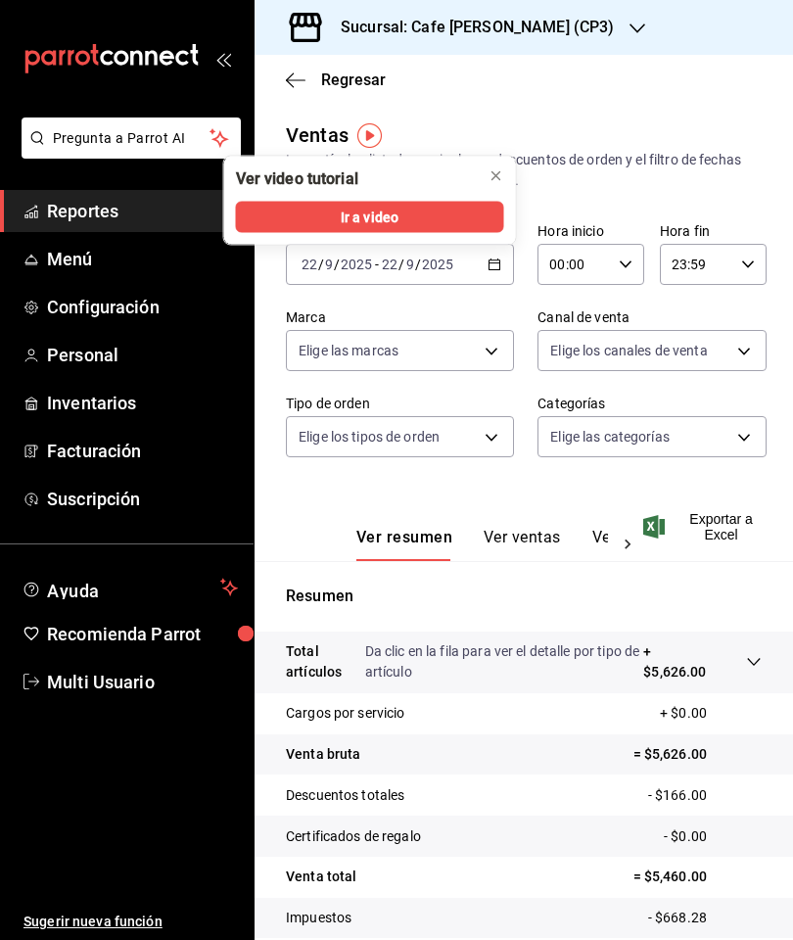
click at [564, 84] on div "Regresar" at bounding box center [524, 80] width 539 height 50
click at [578, 16] on div "Sucursal: Cafe [PERSON_NAME] (CP3)" at bounding box center [461, 27] width 383 height 55
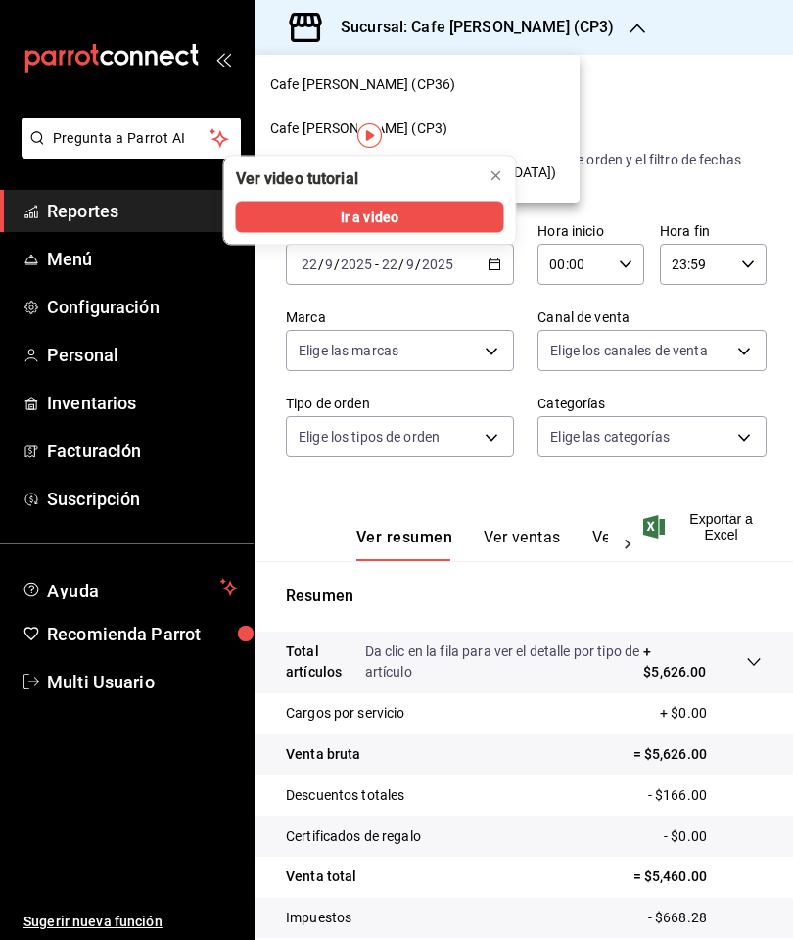
click at [464, 85] on div "Cafe [PERSON_NAME] (CP36)" at bounding box center [417, 84] width 294 height 21
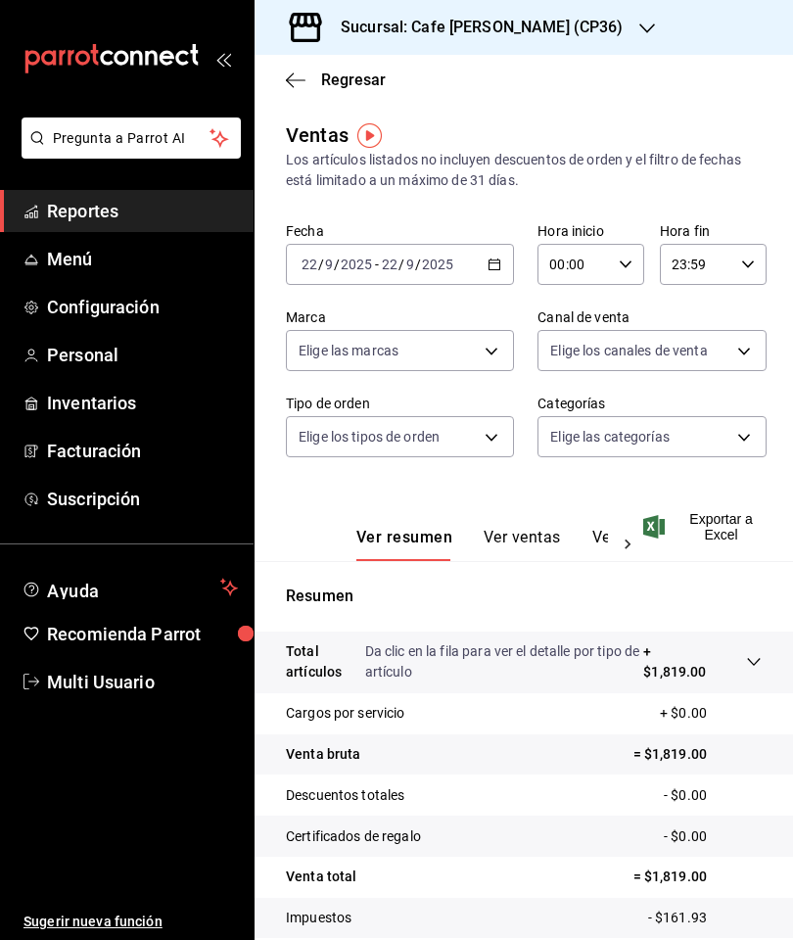
click at [640, 31] on icon "button" at bounding box center [648, 29] width 16 height 16
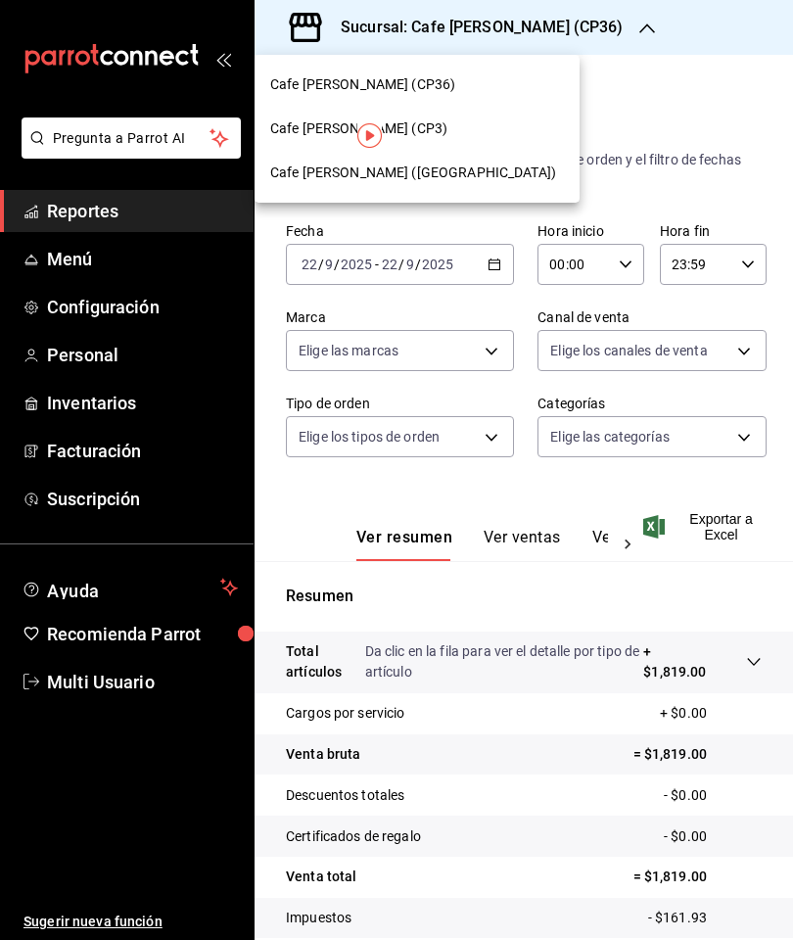
click at [277, 128] on span "Cafe [PERSON_NAME] (CP3)" at bounding box center [358, 129] width 177 height 21
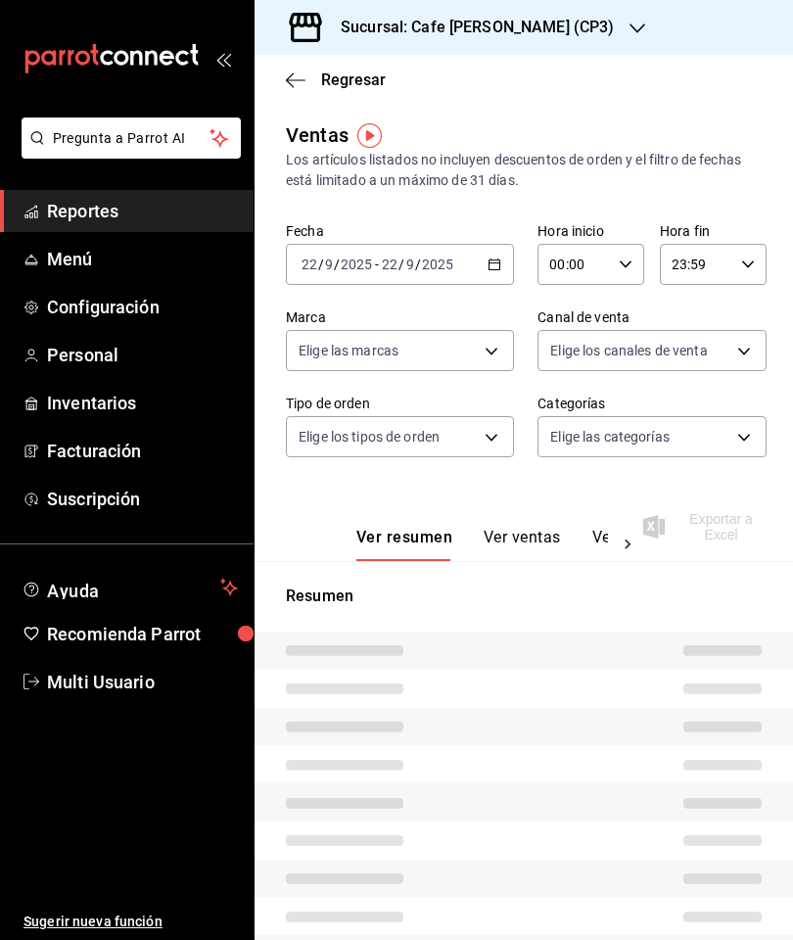
click at [289, 78] on icon "button" at bounding box center [296, 80] width 20 height 18
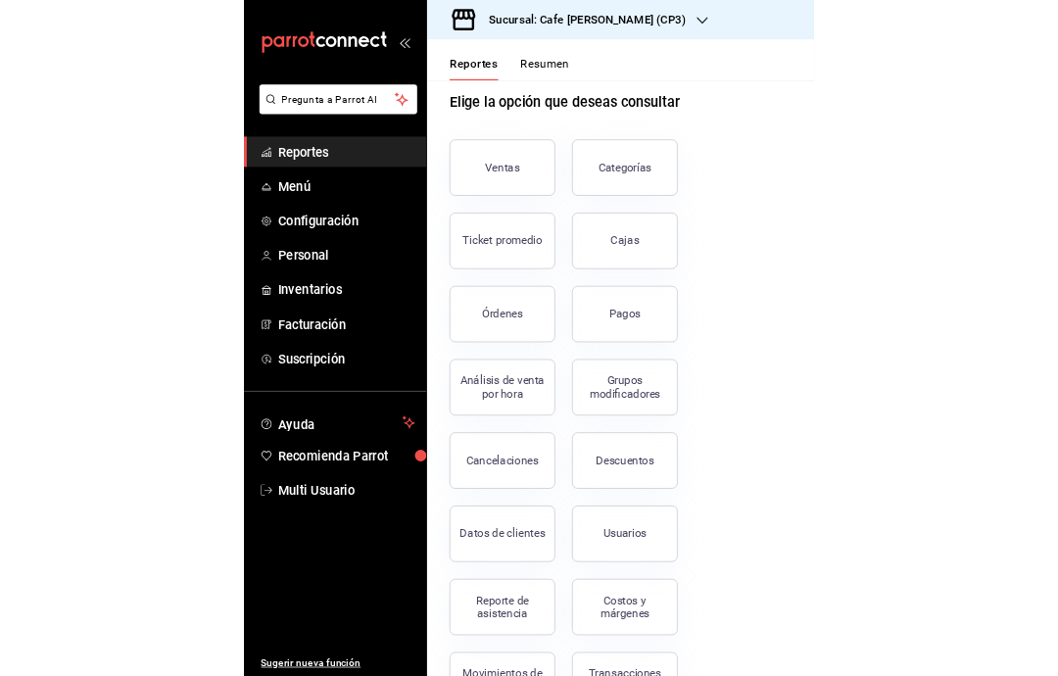
scroll to position [26, 0]
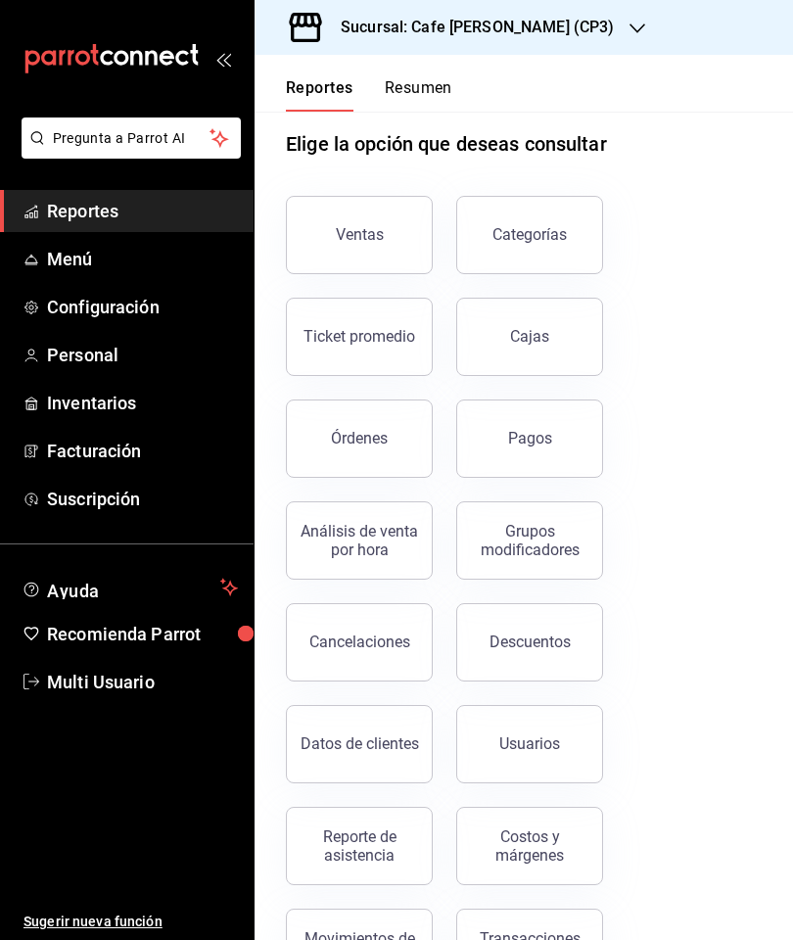
click at [361, 435] on div "Órdenes" at bounding box center [359, 438] width 57 height 19
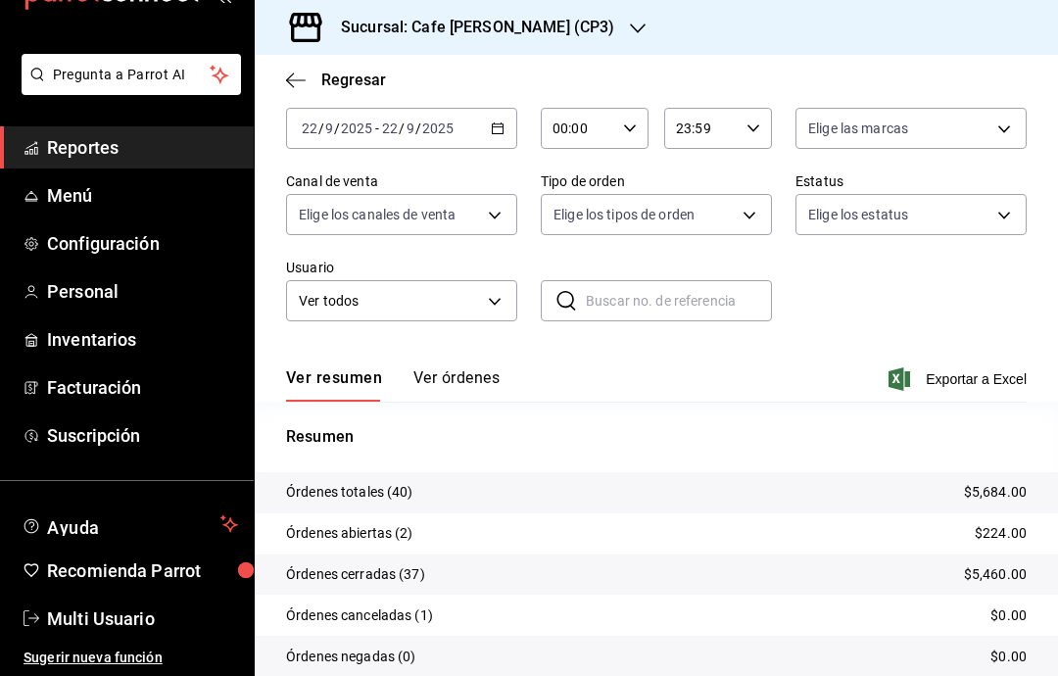
scroll to position [101, 0]
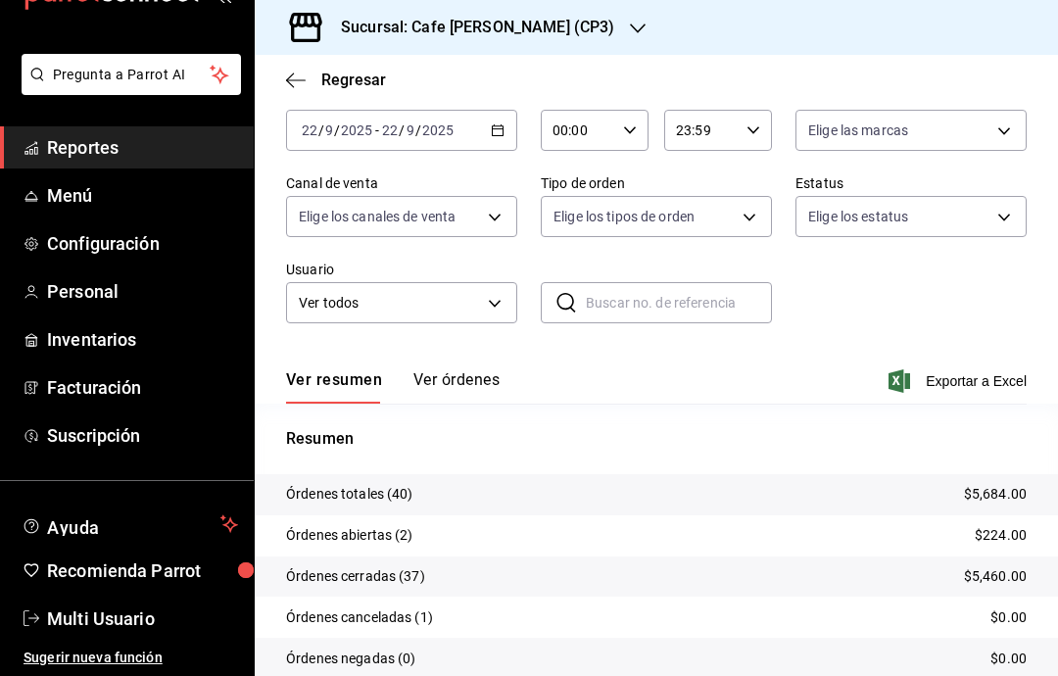
click at [468, 378] on button "Ver órdenes" at bounding box center [456, 386] width 86 height 33
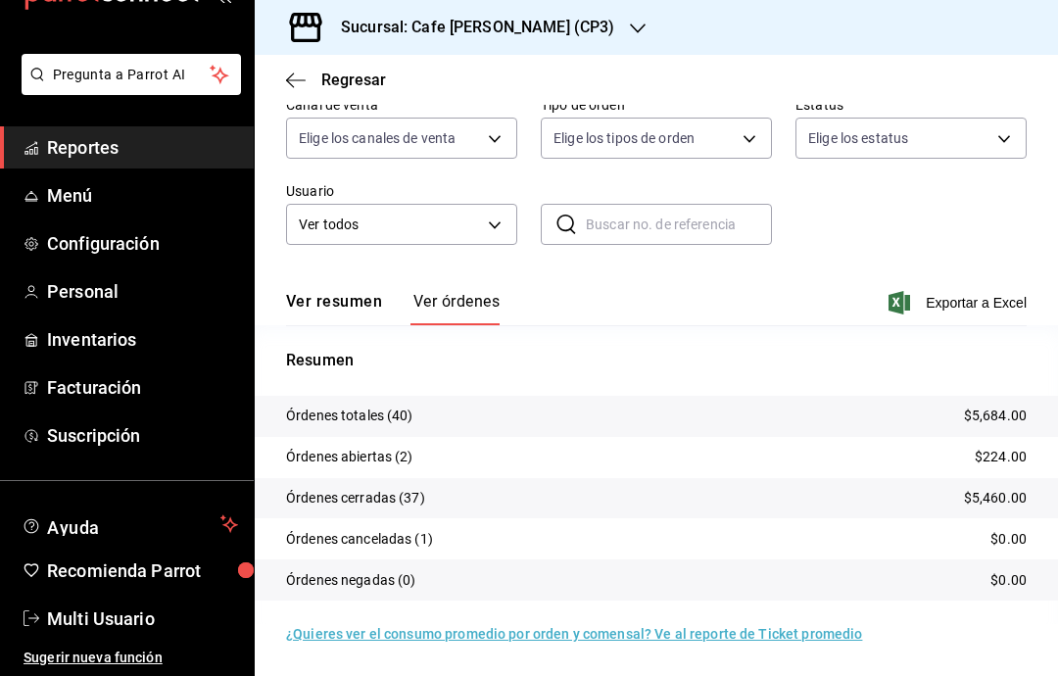
scroll to position [101, 0]
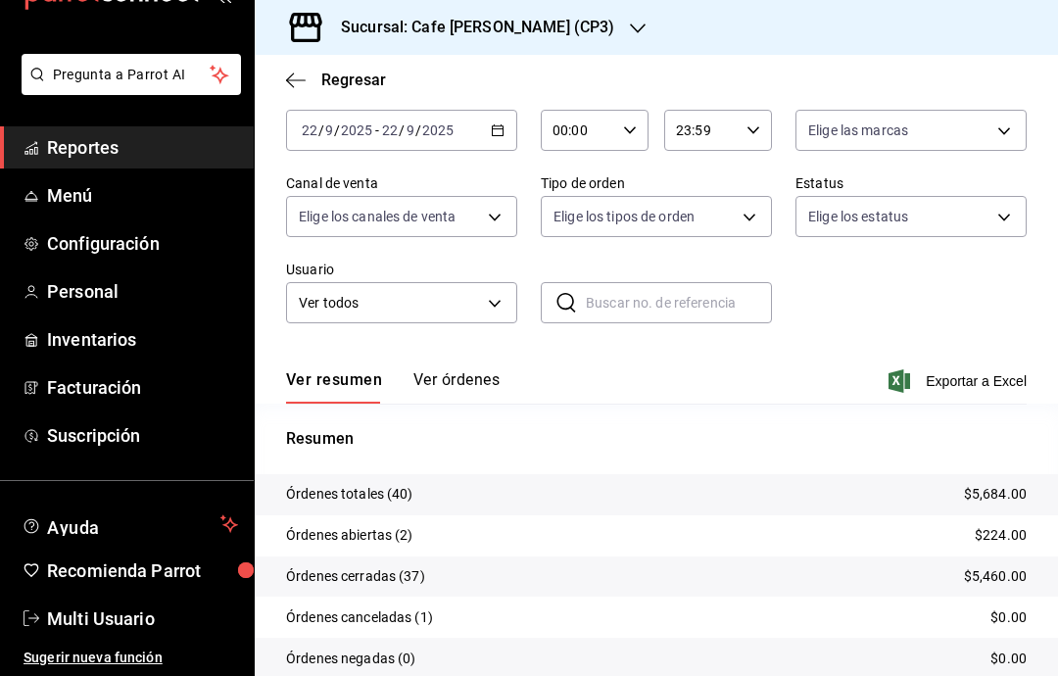
scroll to position [11, 0]
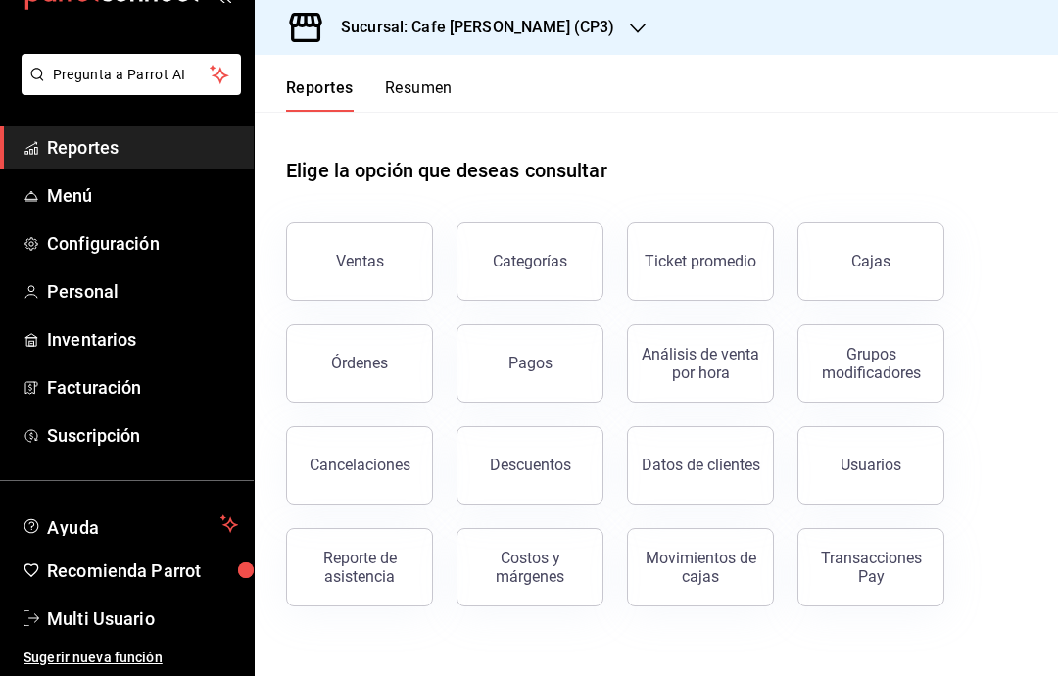
click at [724, 379] on button "Análisis de venta por hora" at bounding box center [700, 363] width 147 height 78
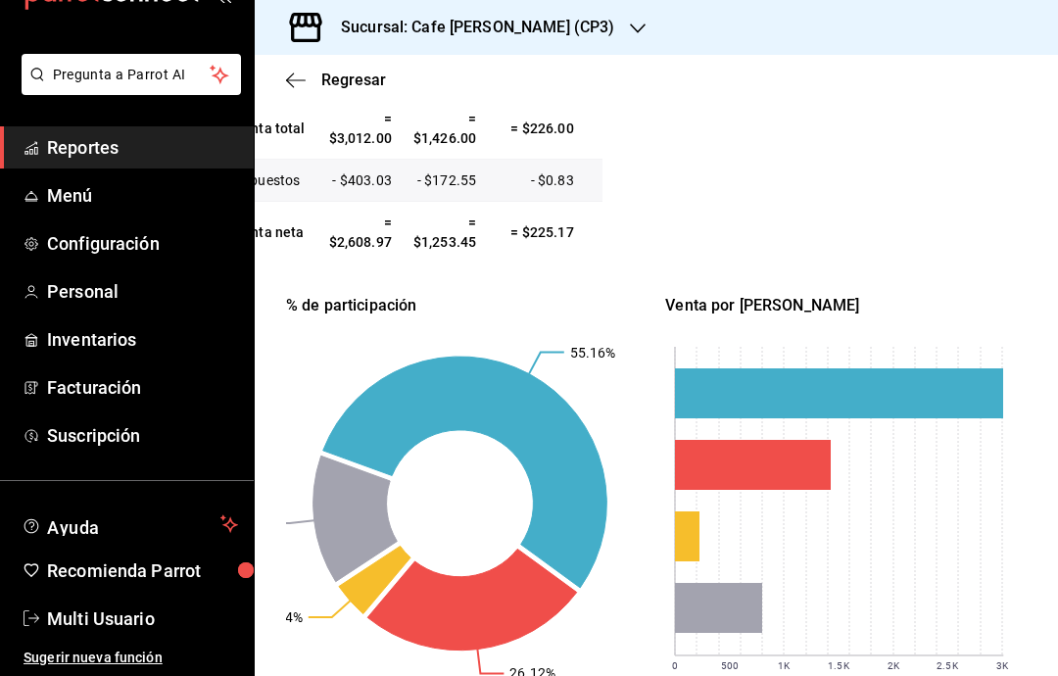
scroll to position [617, 0]
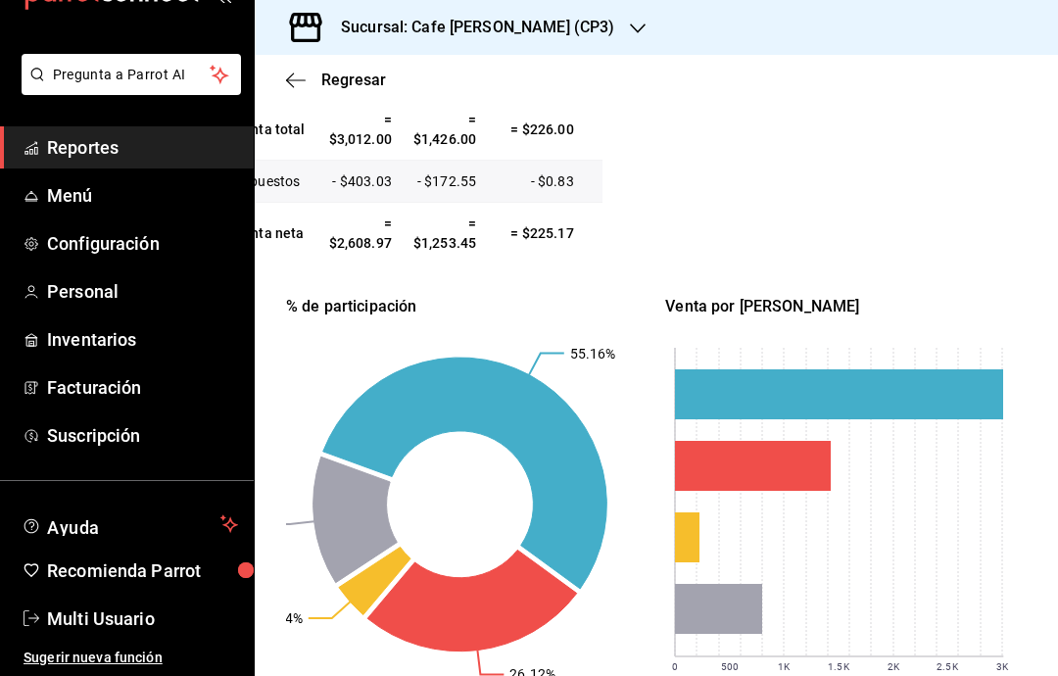
click at [630, 23] on icon "button" at bounding box center [638, 29] width 16 height 16
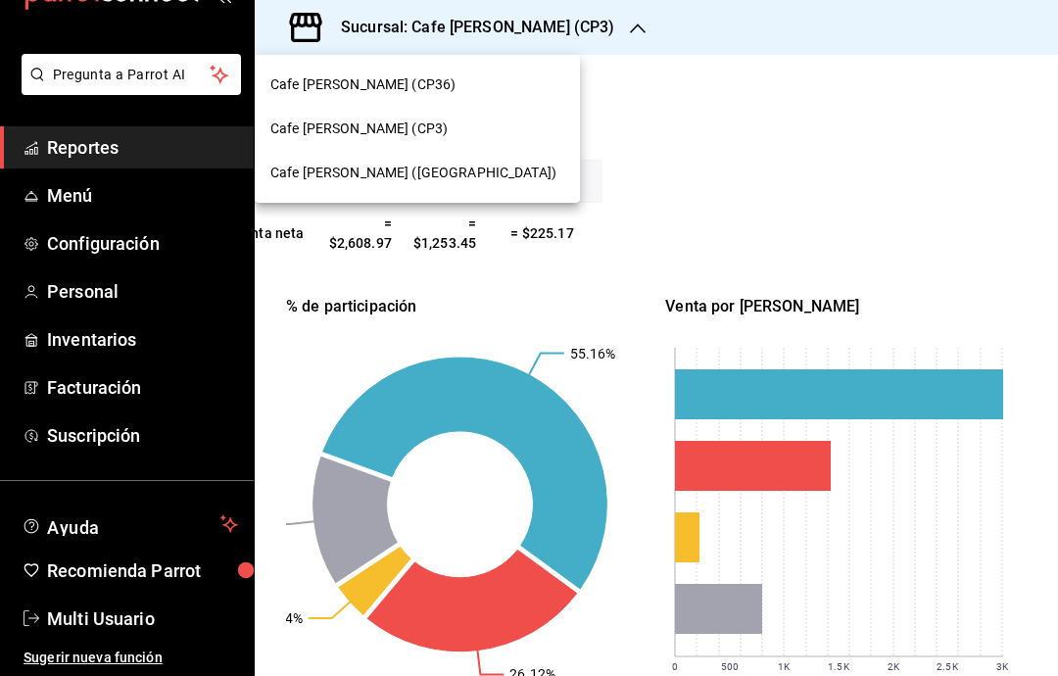
click at [468, 172] on div "Cafe [PERSON_NAME] ([GEOGRAPHIC_DATA])" at bounding box center [417, 173] width 294 height 21
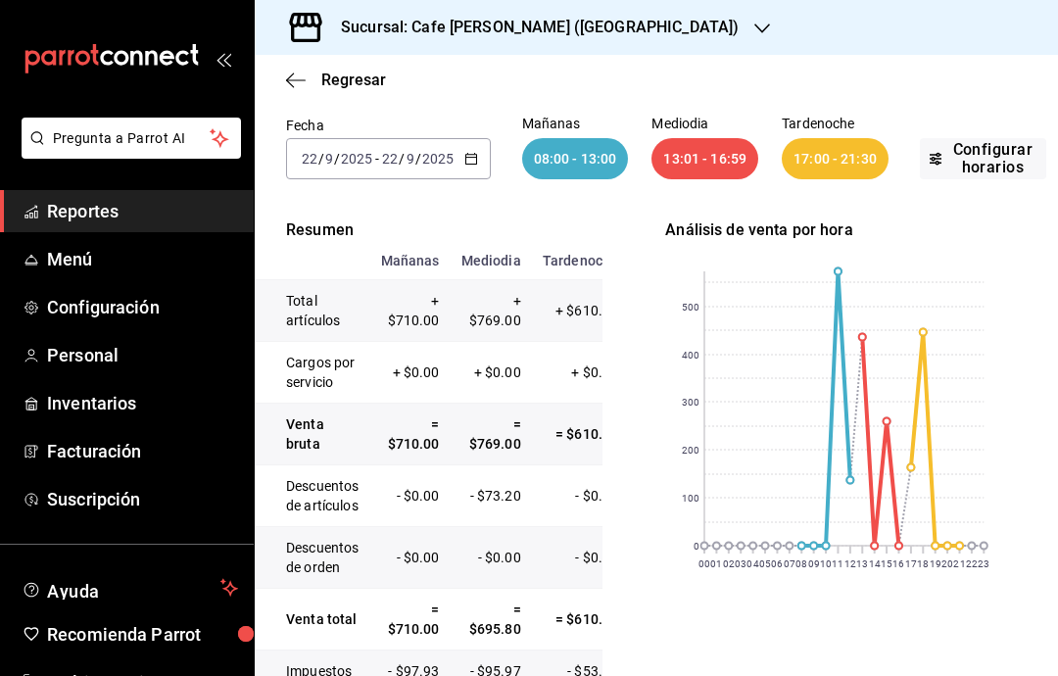
scroll to position [124, 0]
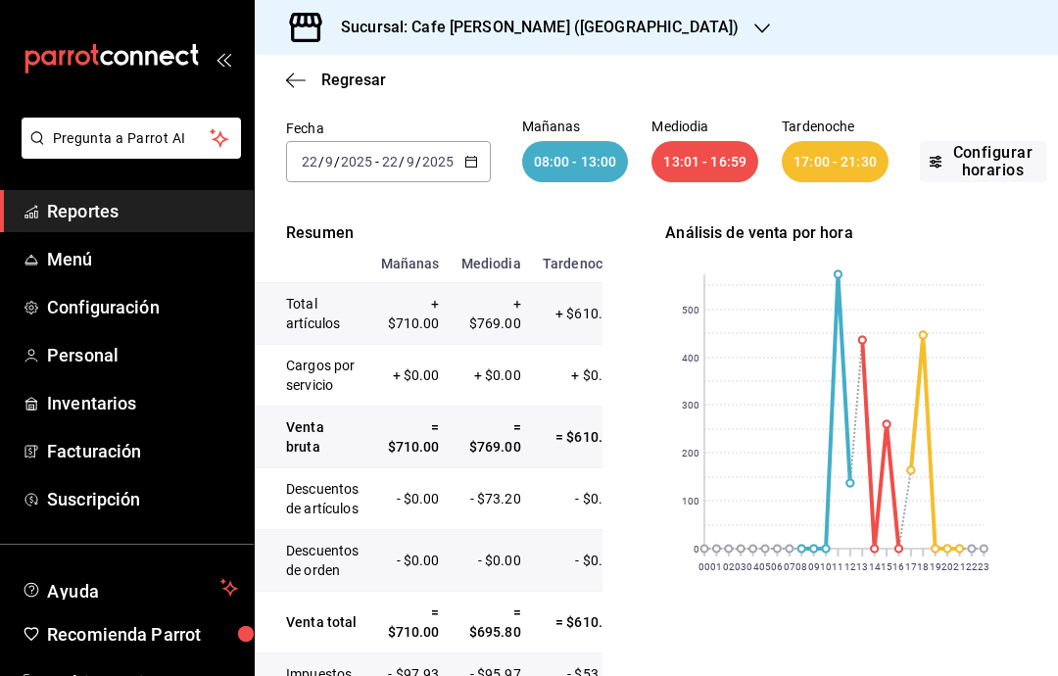
click at [792, 166] on div "17:00 - 21:30" at bounding box center [835, 161] width 107 height 41
click at [792, 122] on p "Tardenoche" at bounding box center [835, 126] width 107 height 14
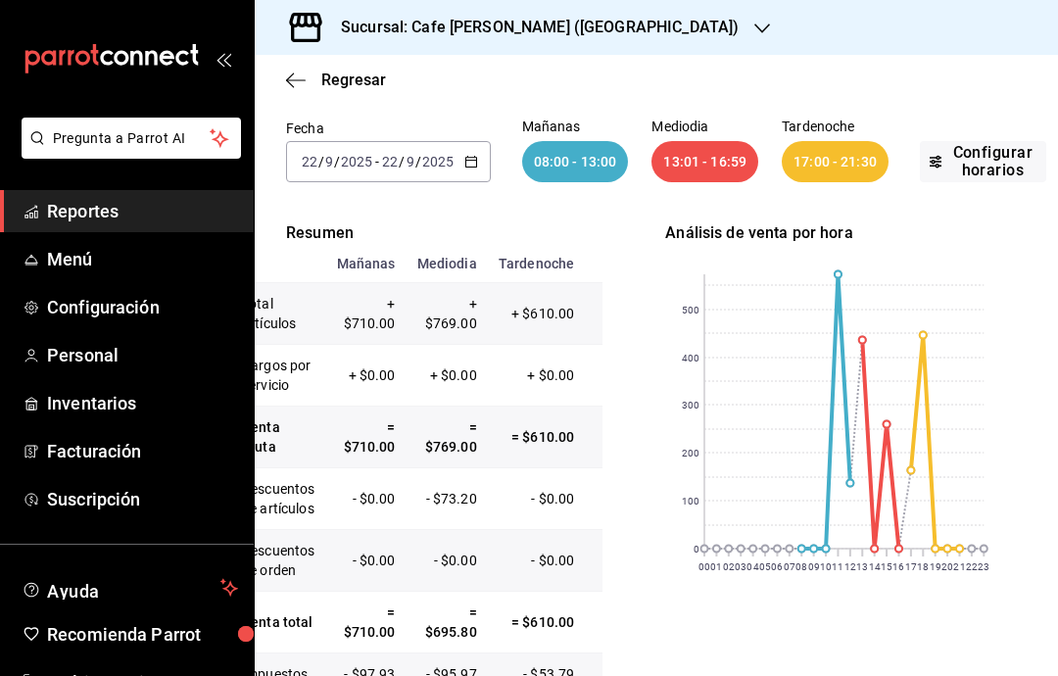
scroll to position [0, 42]
click at [754, 33] on icon "button" at bounding box center [762, 29] width 16 height 16
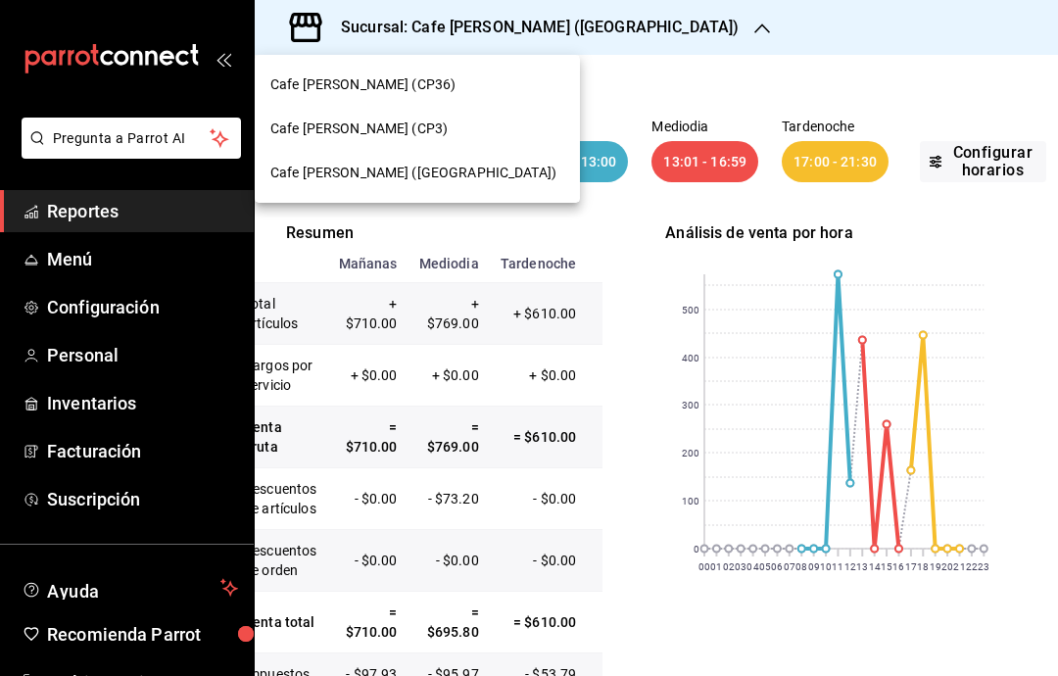
click at [479, 170] on div "Cafe [PERSON_NAME] ([GEOGRAPHIC_DATA])" at bounding box center [417, 173] width 294 height 21
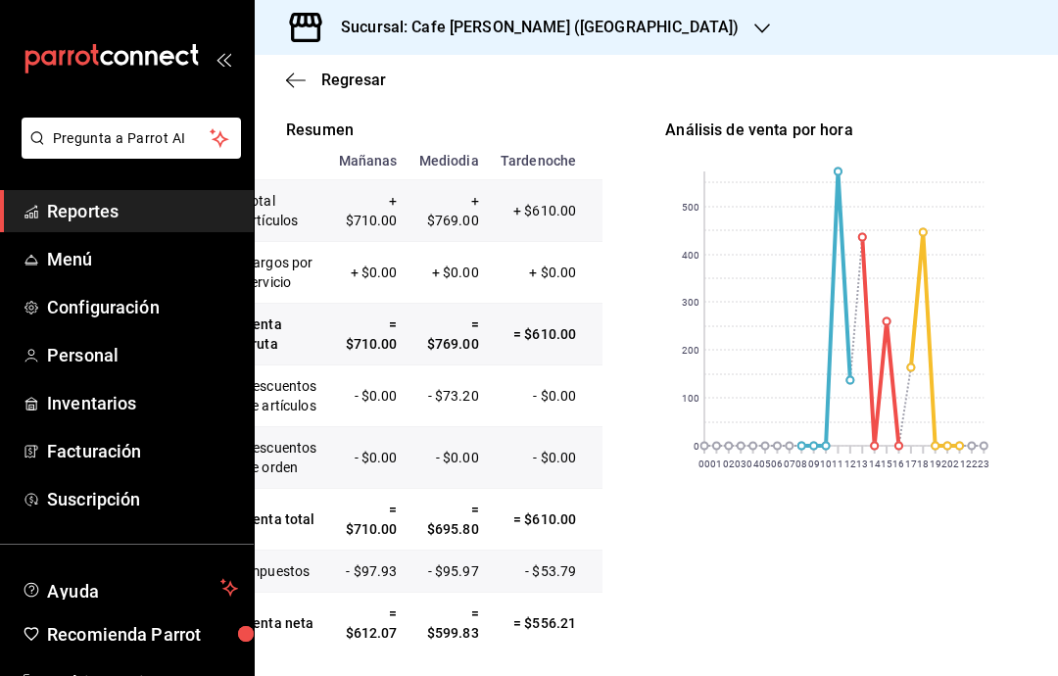
scroll to position [226, 0]
click at [754, 29] on icon "button" at bounding box center [762, 29] width 16 height 16
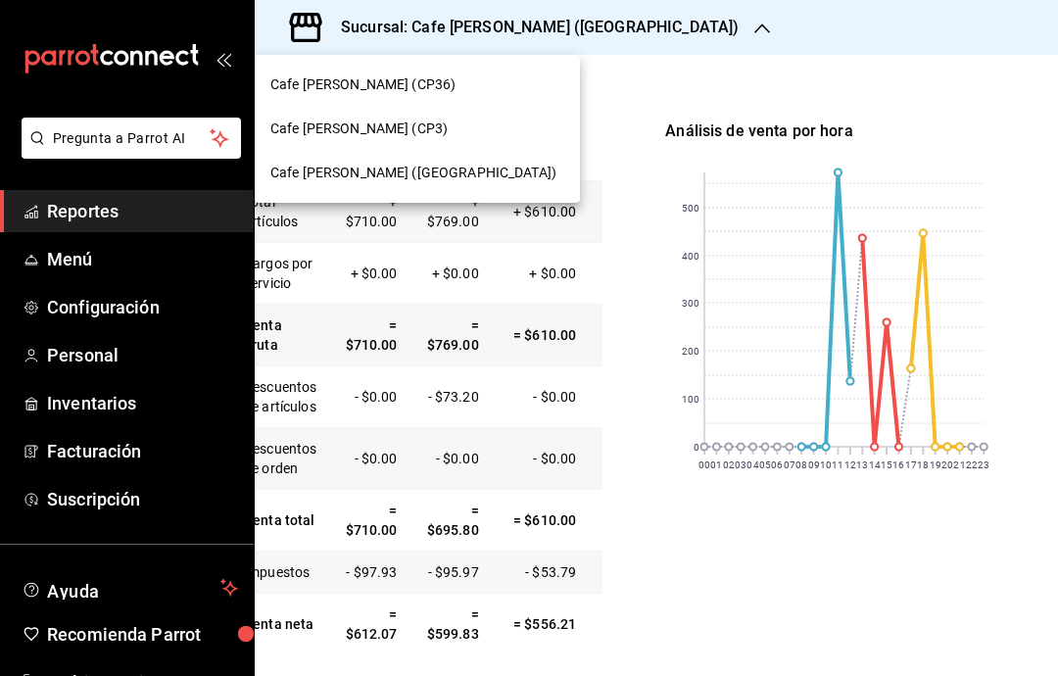
click at [507, 172] on div "Cafe [PERSON_NAME] ([GEOGRAPHIC_DATA])" at bounding box center [417, 173] width 294 height 21
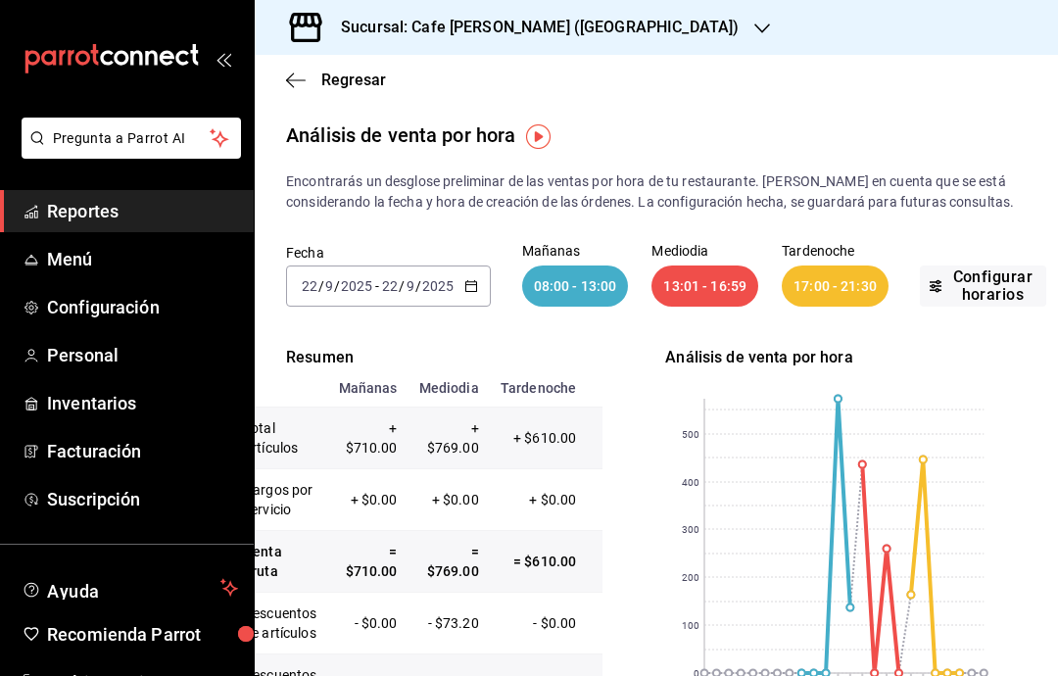
scroll to position [0, 0]
click at [754, 19] on div at bounding box center [762, 28] width 16 height 21
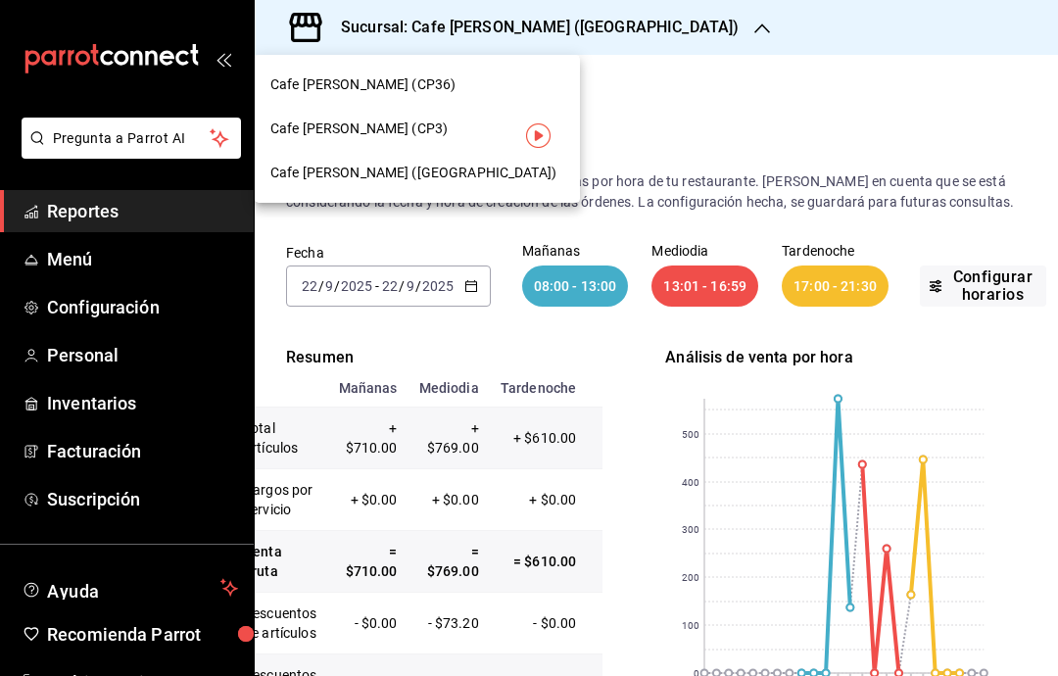
click at [429, 131] on div "Cafe [PERSON_NAME] (CP3)" at bounding box center [417, 129] width 294 height 21
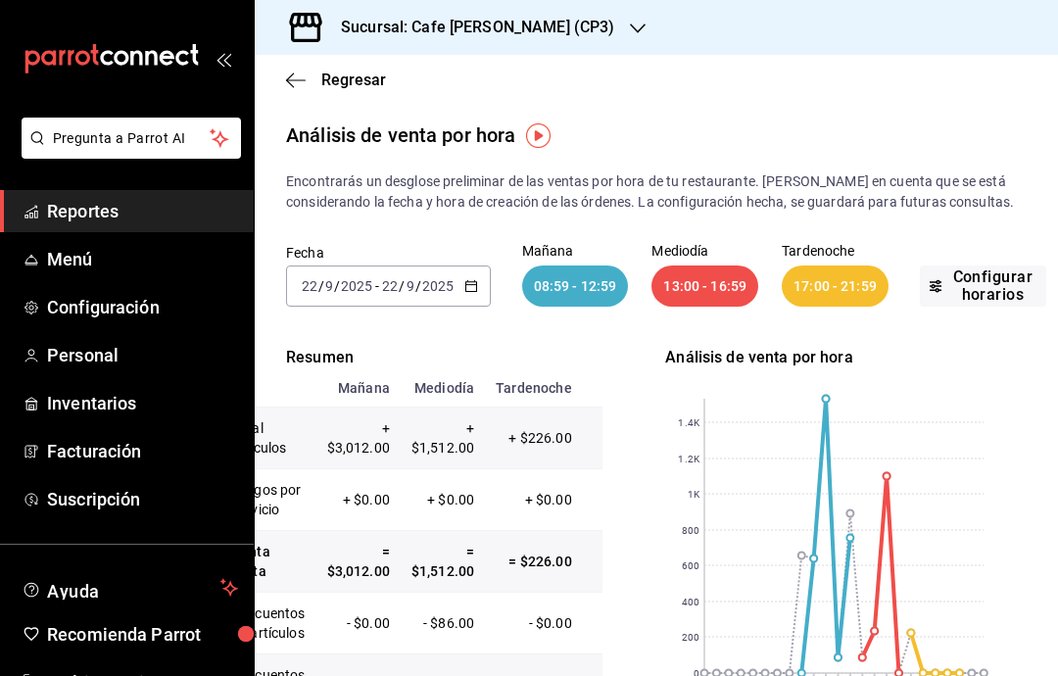
scroll to position [0, 52]
click at [630, 25] on icon "button" at bounding box center [638, 29] width 16 height 10
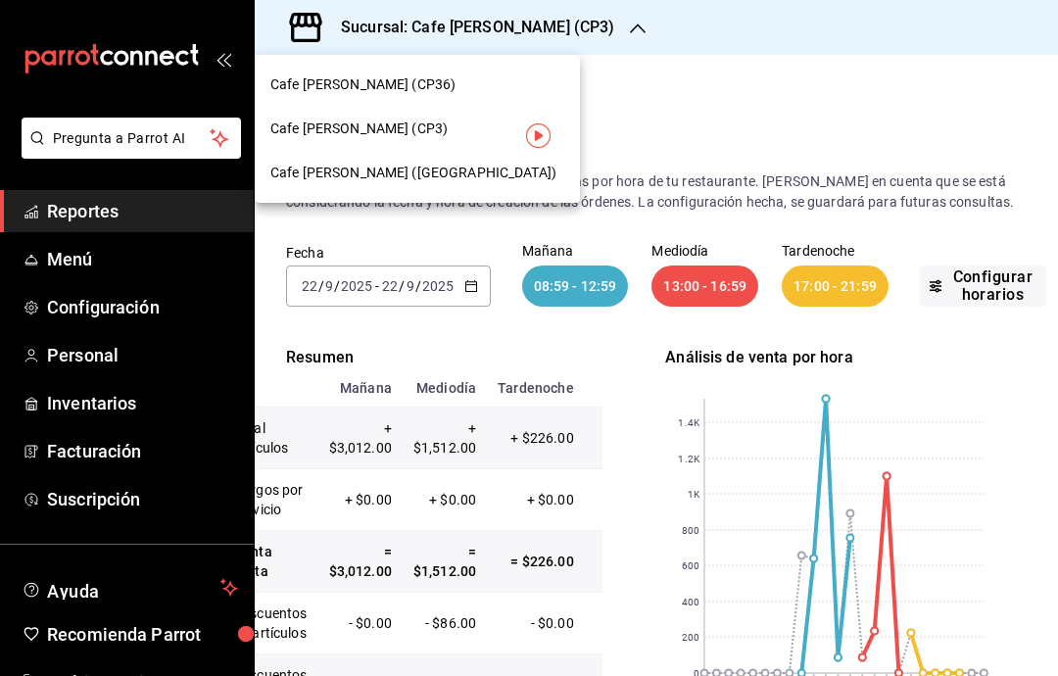
click at [498, 71] on div "Cafe [PERSON_NAME] (CP36)" at bounding box center [417, 85] width 325 height 44
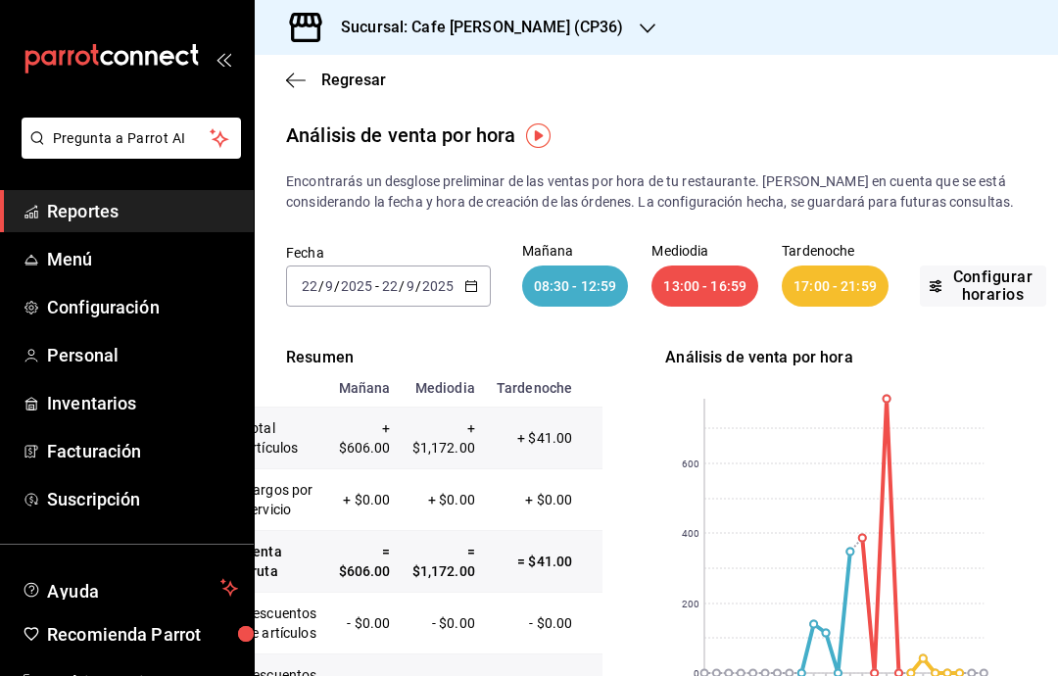
scroll to position [0, 41]
click at [640, 32] on icon "button" at bounding box center [648, 29] width 16 height 10
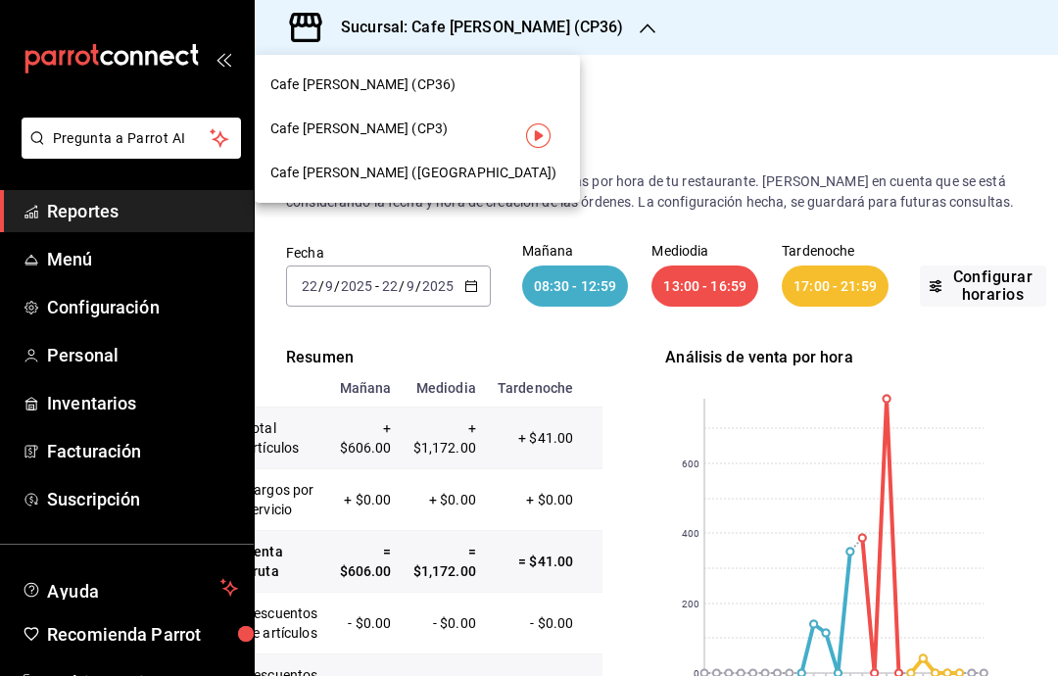
click at [575, 18] on div at bounding box center [529, 338] width 1058 height 676
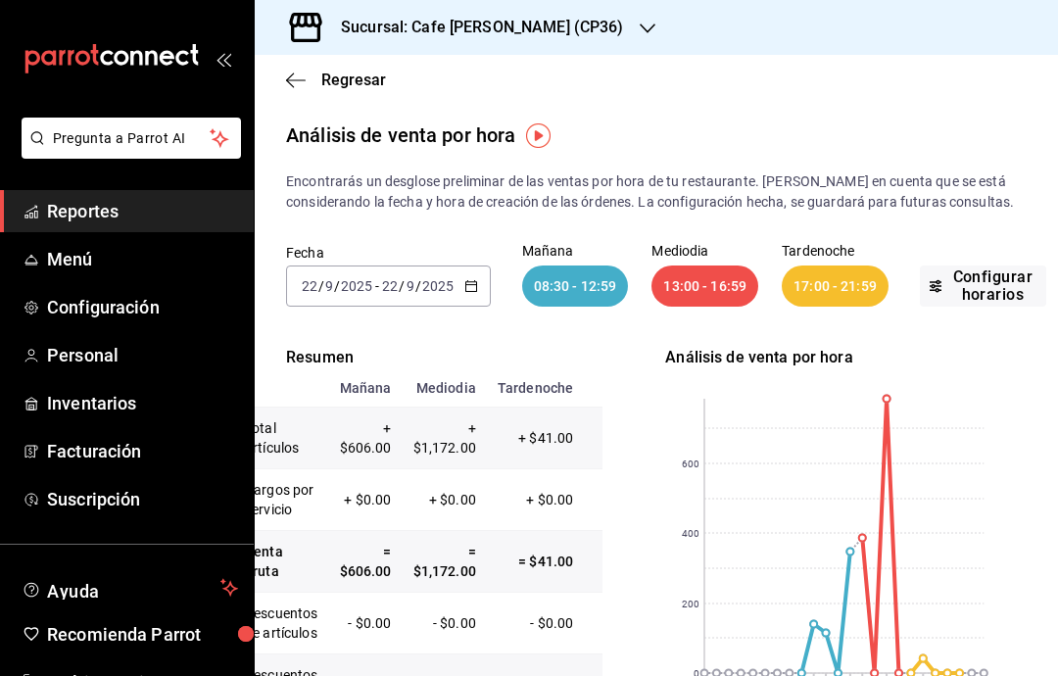
click at [294, 77] on icon "button" at bounding box center [296, 80] width 20 height 18
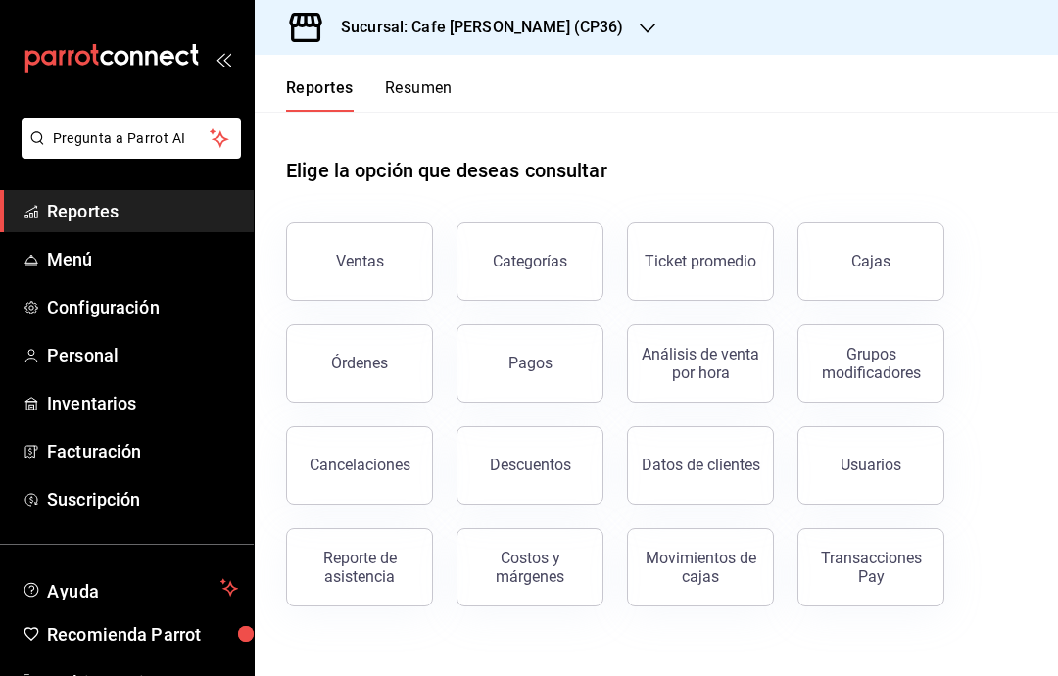
click at [571, 252] on button "Categorías" at bounding box center [529, 261] width 147 height 78
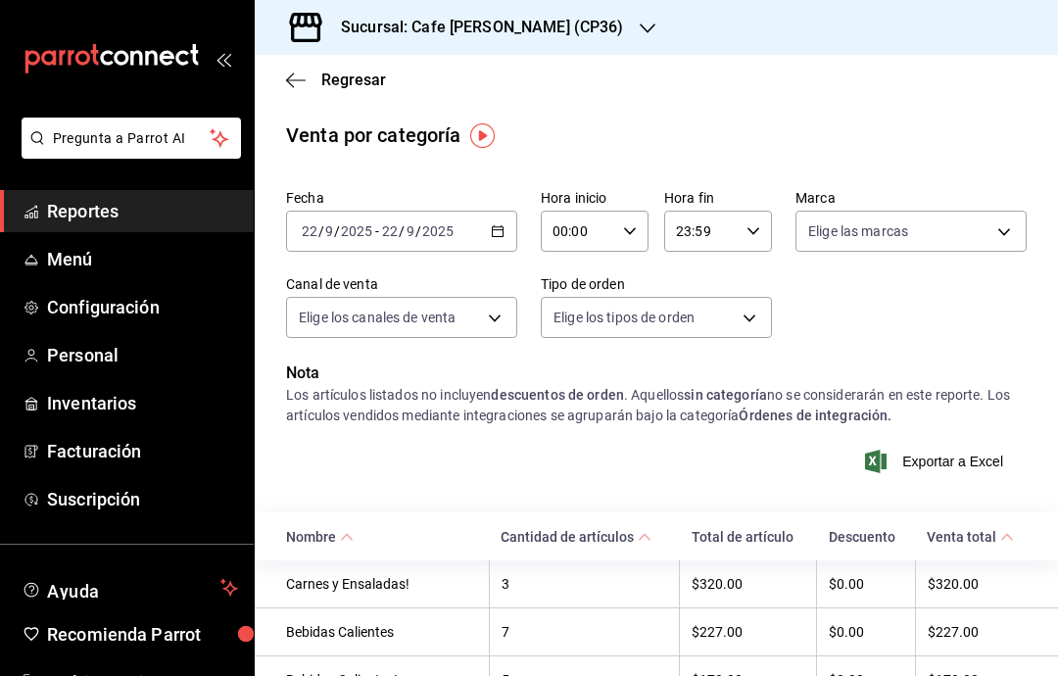
click at [566, 27] on div "Sucursal: Cafe [PERSON_NAME] (CP36)" at bounding box center [466, 27] width 393 height 55
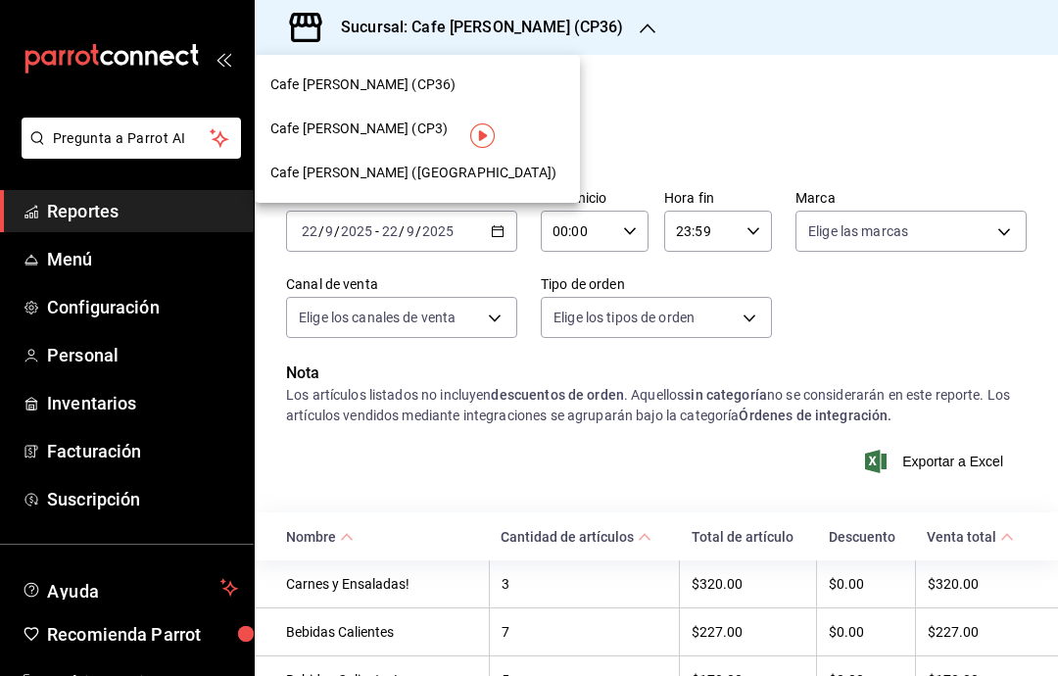
click at [372, 123] on span "Cafe [PERSON_NAME] (CP3)" at bounding box center [358, 129] width 177 height 21
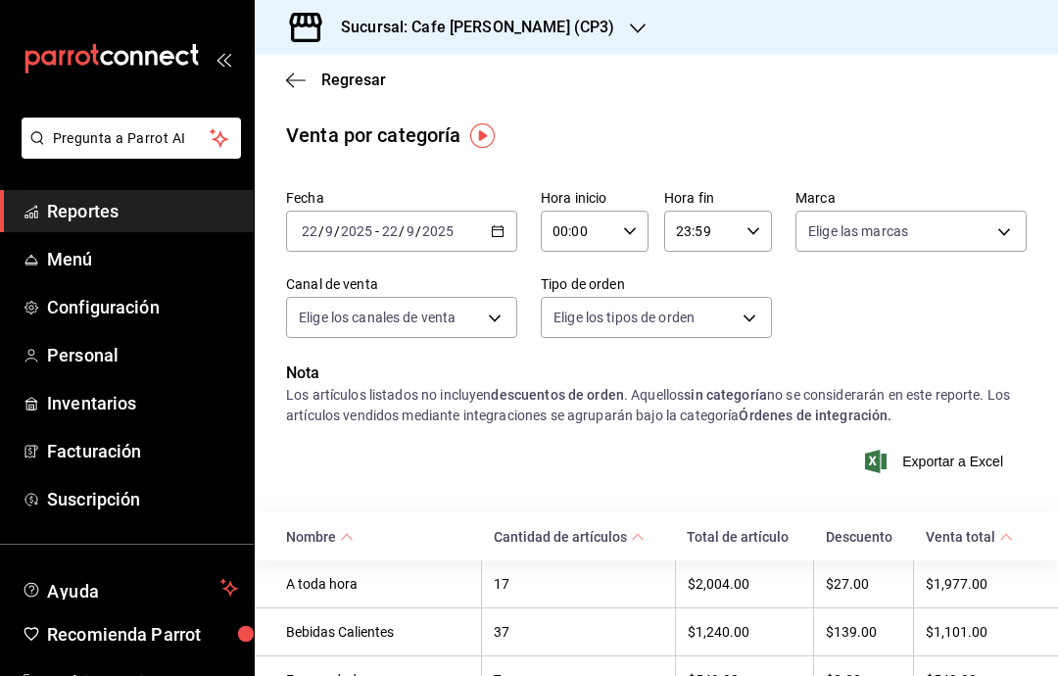
click at [300, 85] on icon "button" at bounding box center [296, 80] width 20 height 18
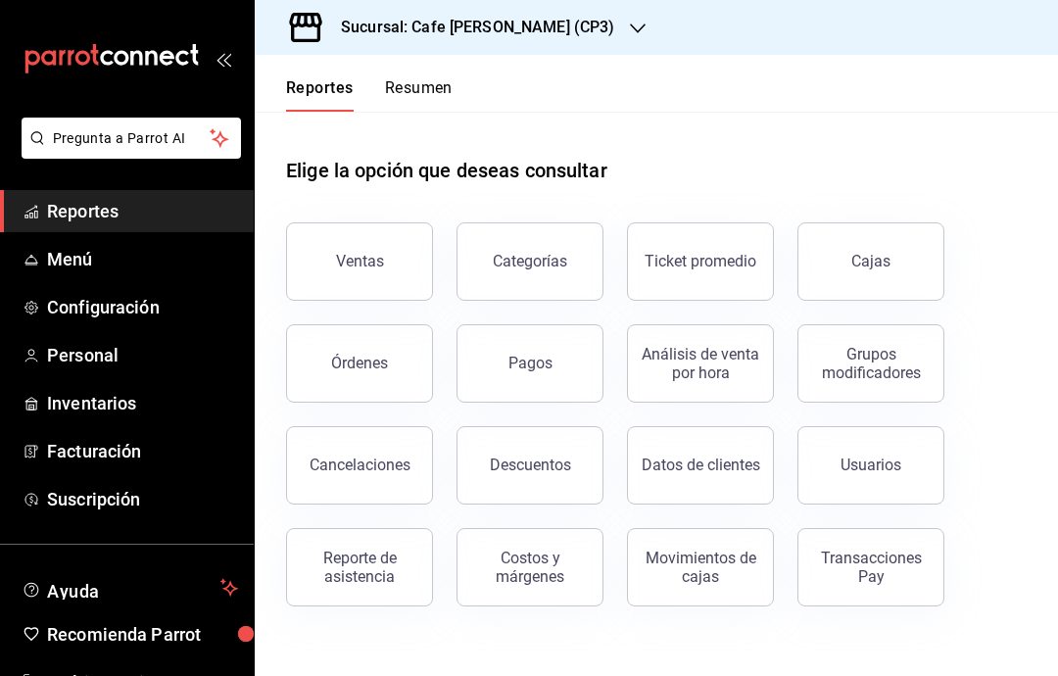
click at [792, 261] on link "Cajas" at bounding box center [870, 261] width 147 height 78
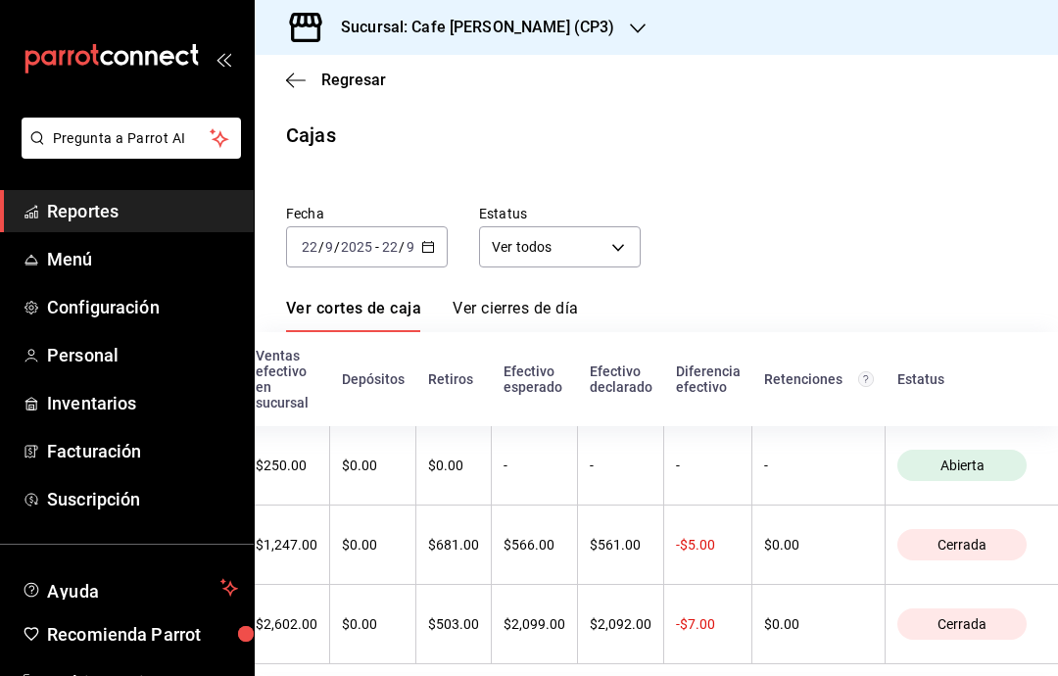
scroll to position [0, 540]
